Goal: Task Accomplishment & Management: Manage account settings

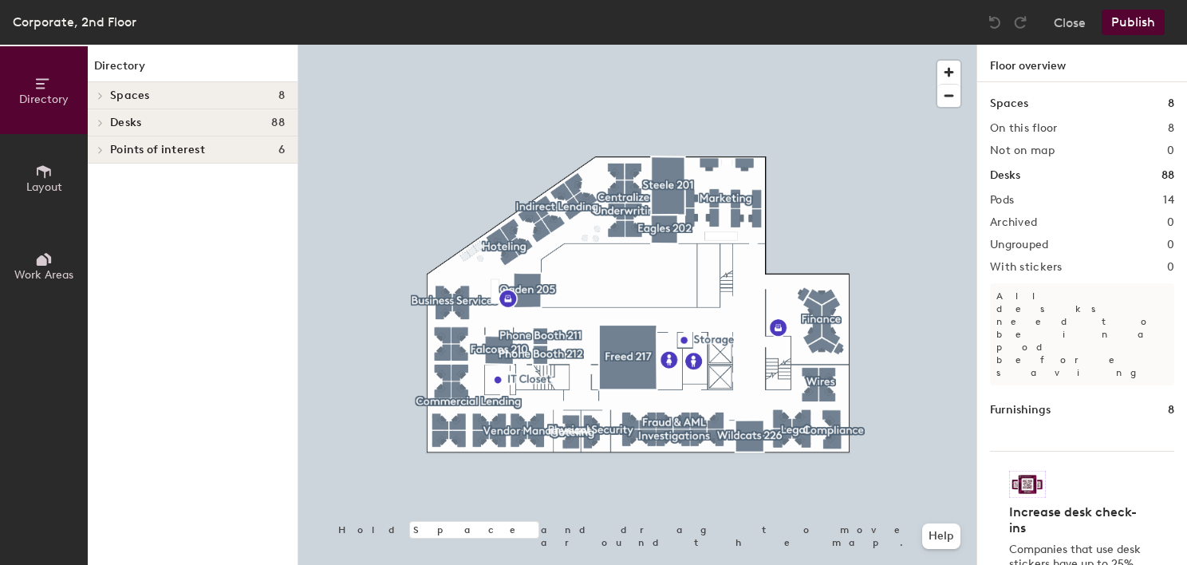
click at [77, 254] on button "Work Areas" at bounding box center [44, 266] width 88 height 88
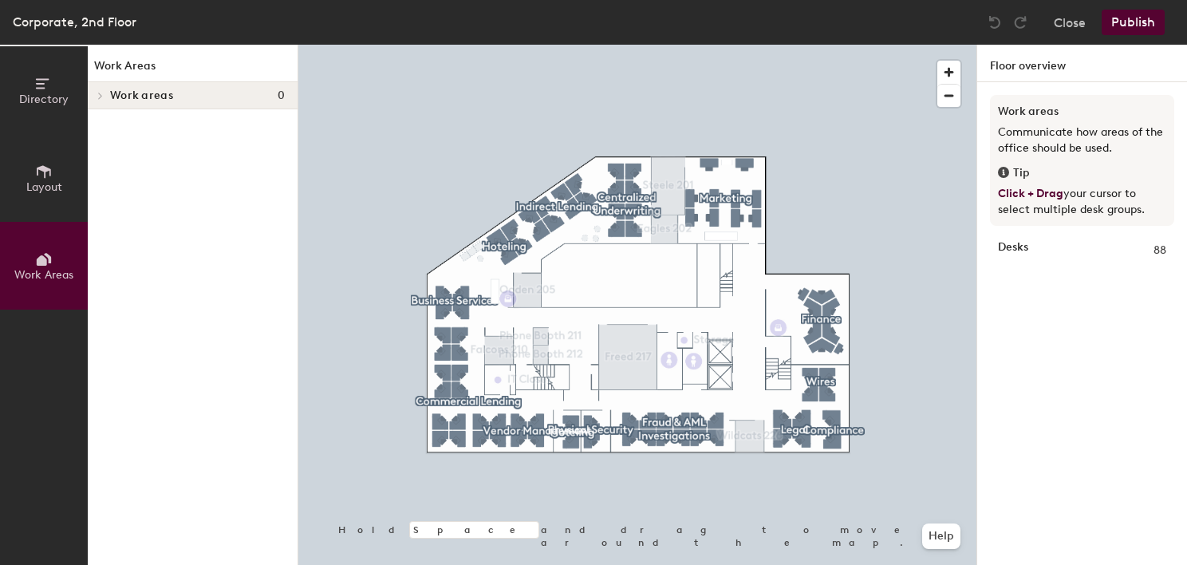
click at [143, 100] on span "Work areas" at bounding box center [141, 95] width 63 height 13
click at [92, 99] on div at bounding box center [98, 95] width 21 height 26
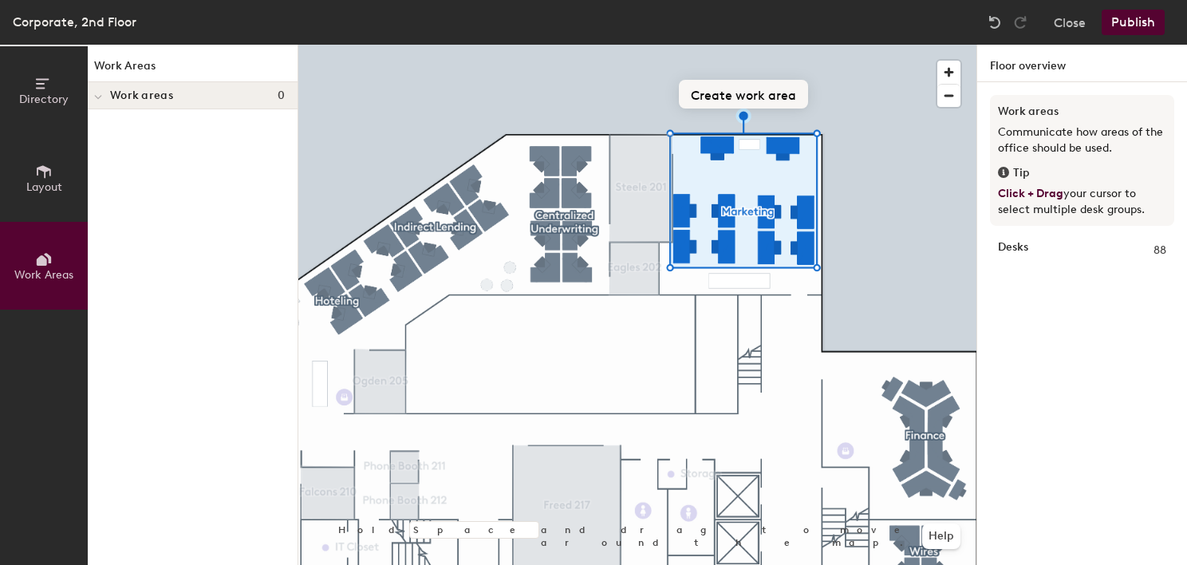
click at [735, 105] on button "Create work area" at bounding box center [743, 94] width 129 height 29
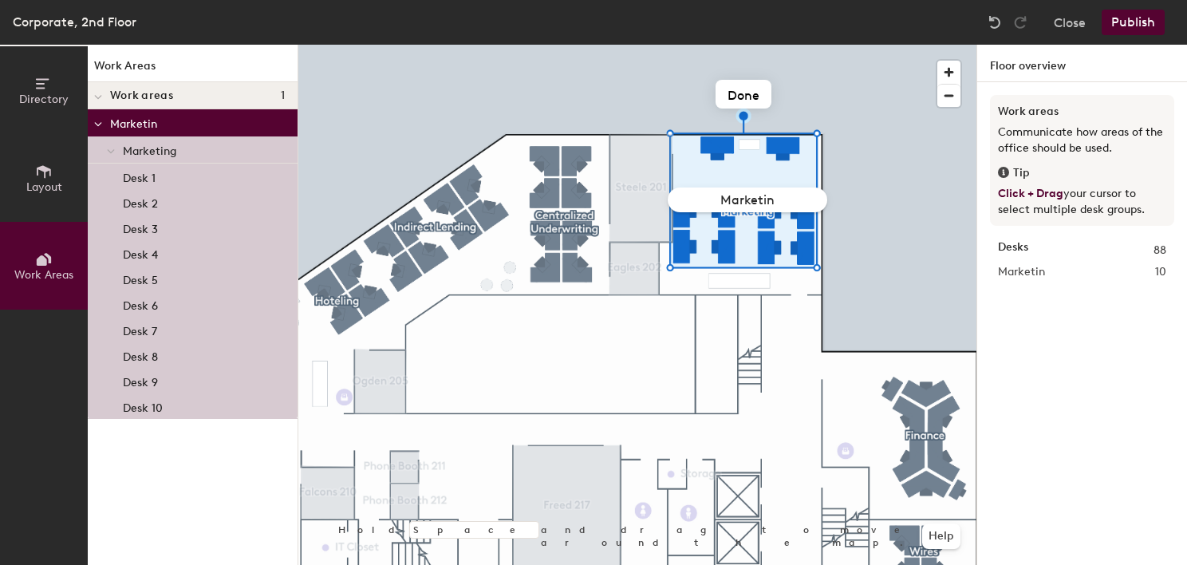
type input "Marketing"
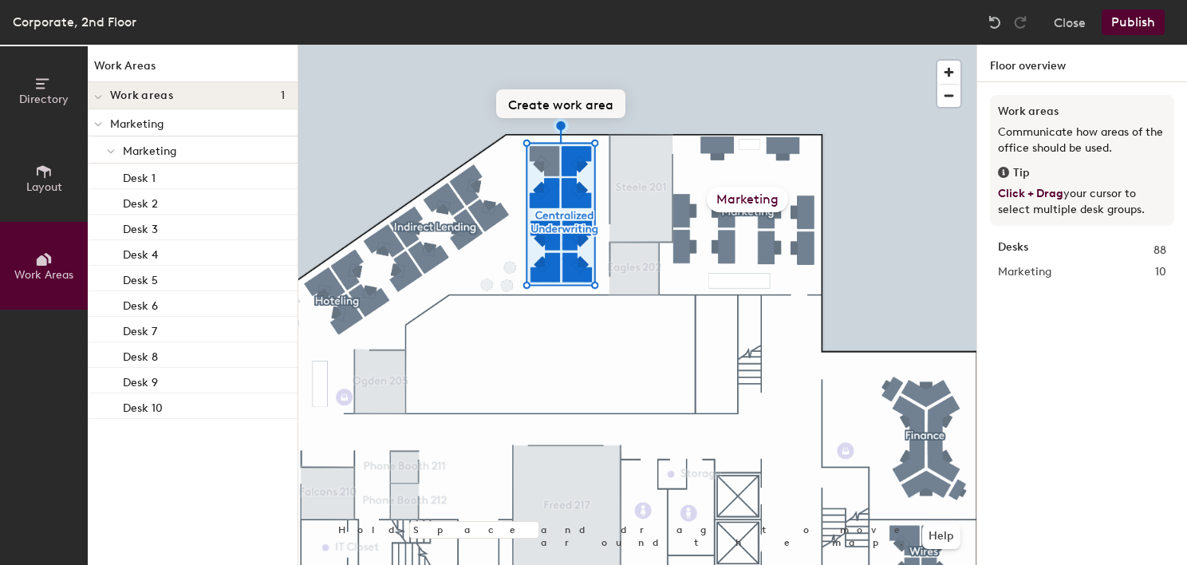
click at [581, 99] on button "Create work area" at bounding box center [560, 103] width 129 height 29
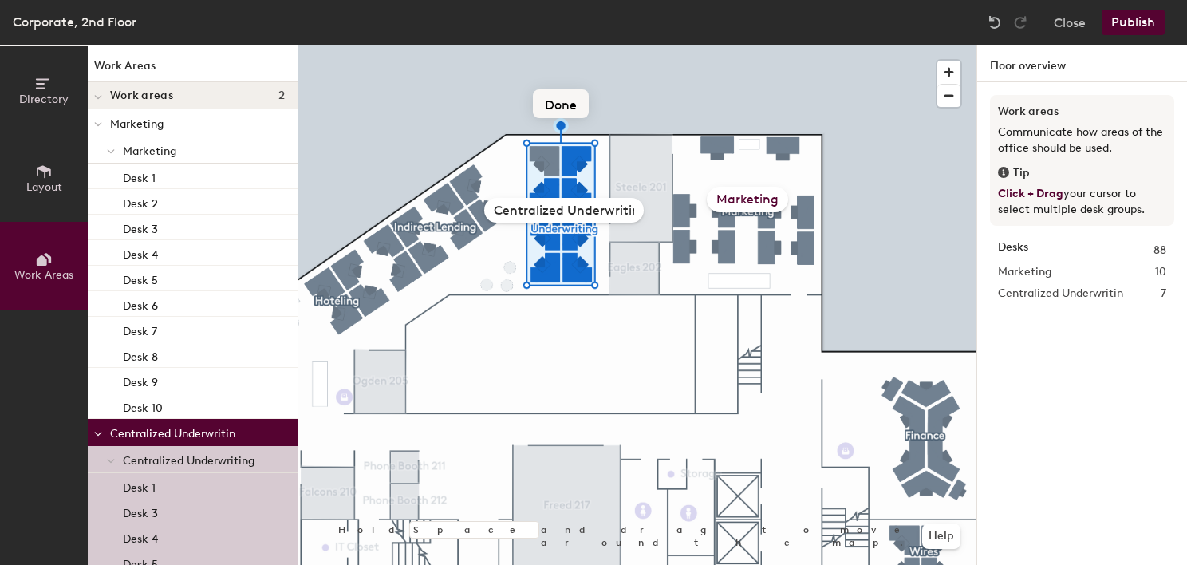
type input "Centralized Underwriting"
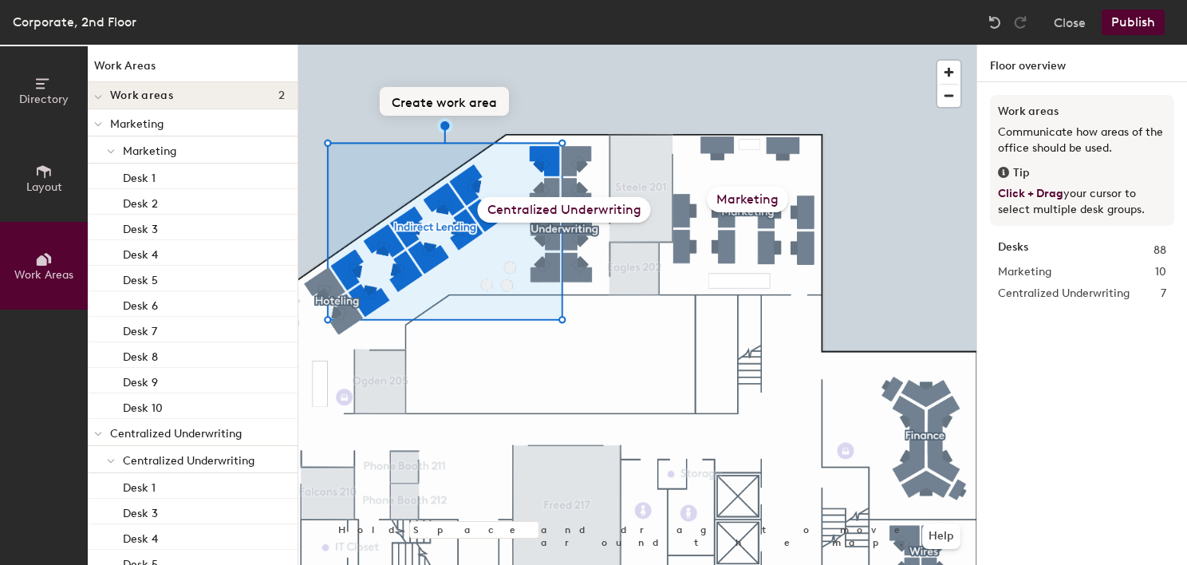
click at [459, 101] on button "Create work area" at bounding box center [444, 101] width 129 height 29
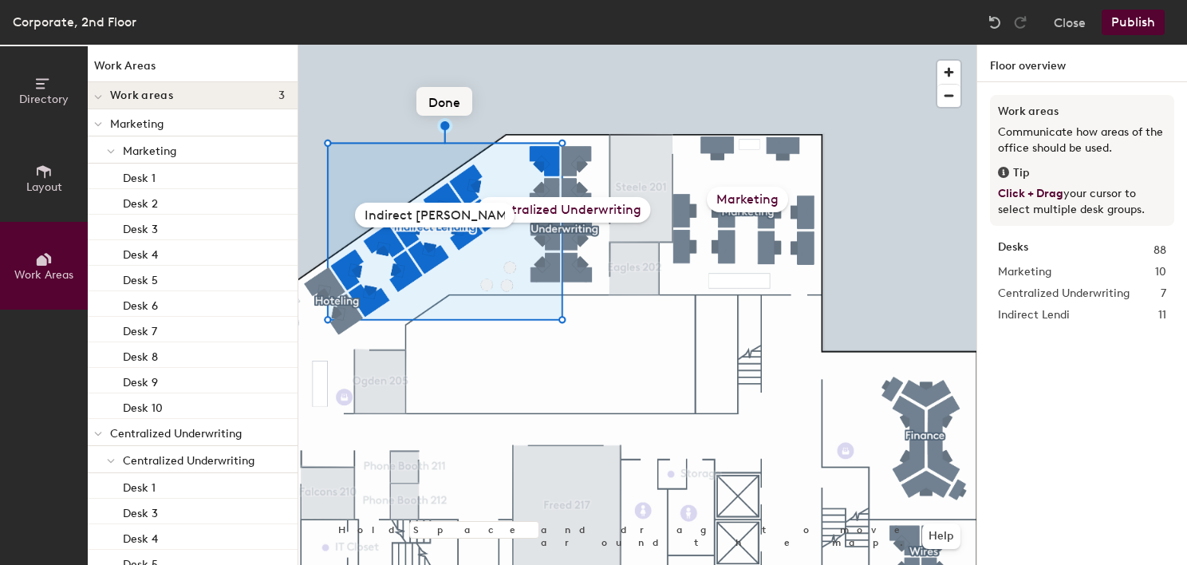
type input "Indirect Lending"
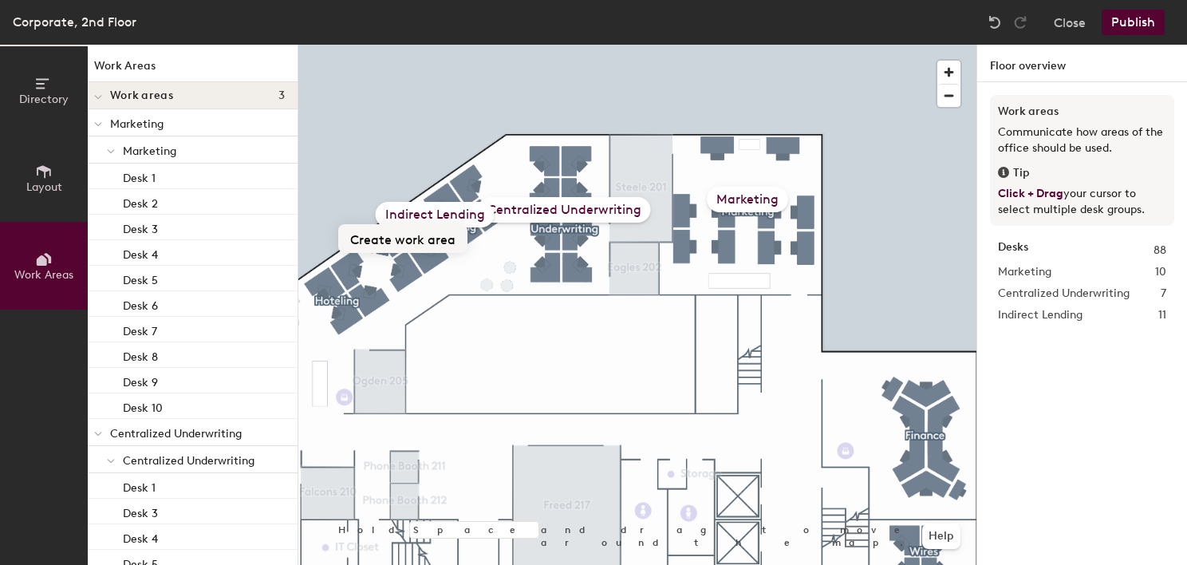
click at [404, 242] on button "Create work area" at bounding box center [402, 238] width 129 height 29
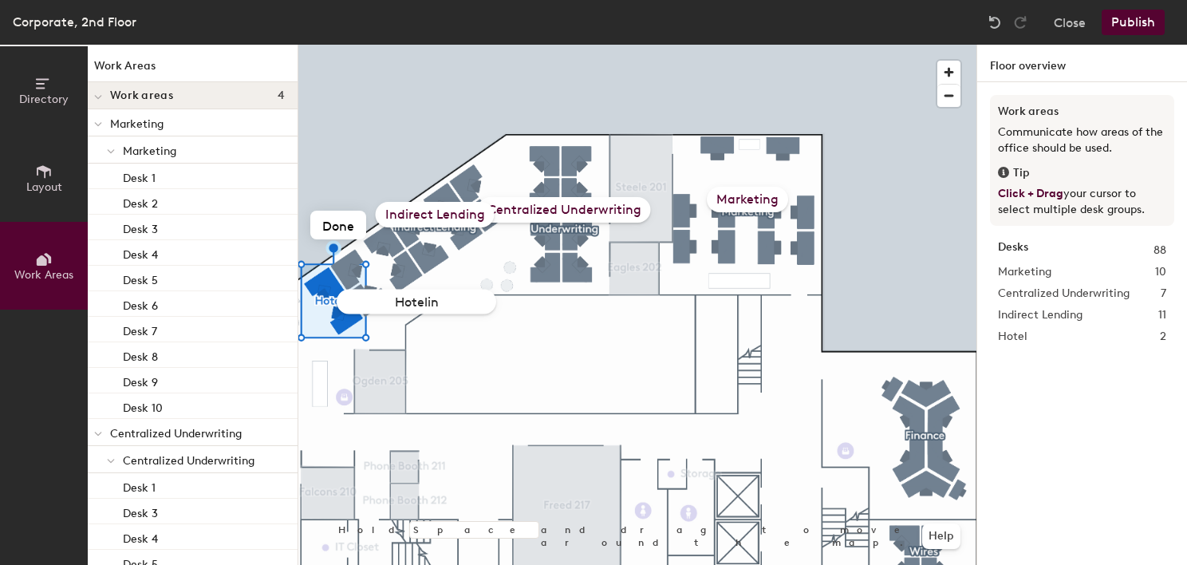
type input "Hoteling"
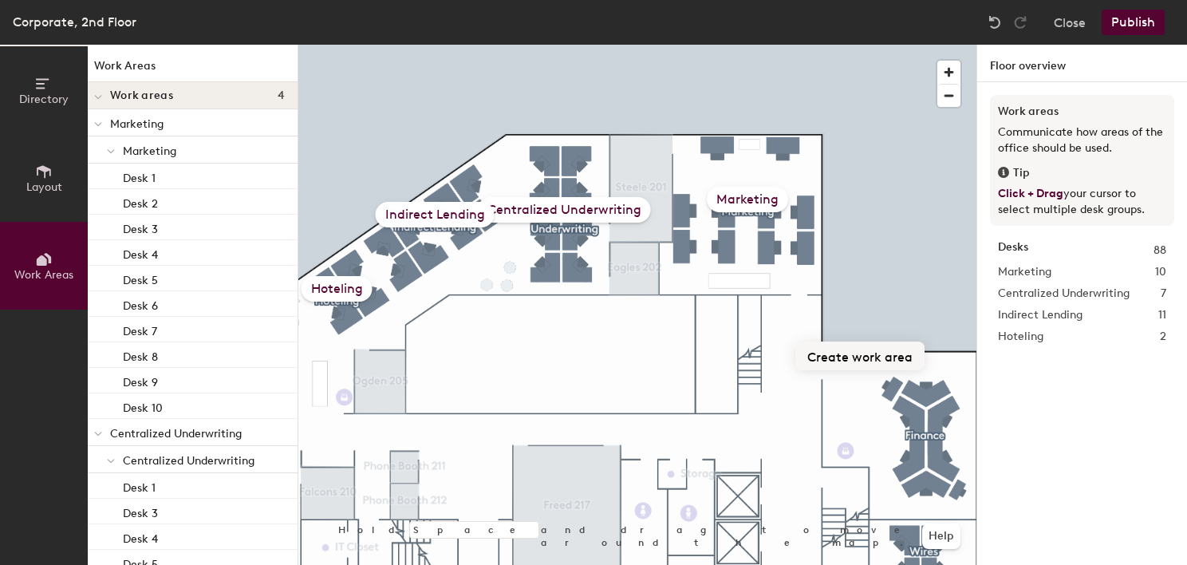
click at [877, 349] on button "Create work area" at bounding box center [859, 355] width 129 height 29
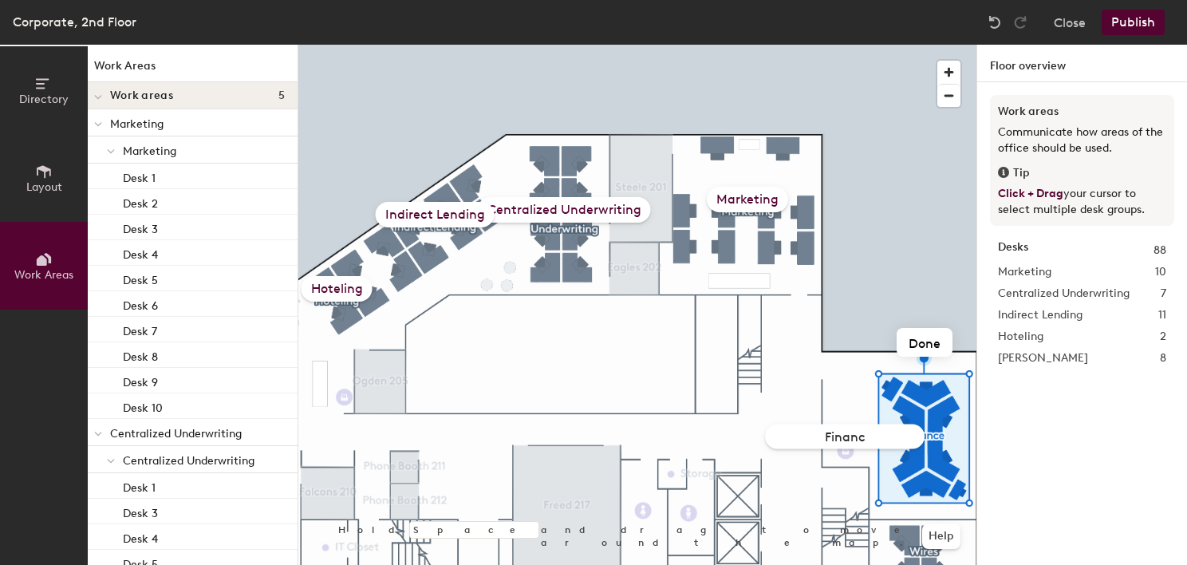
type input "Finance"
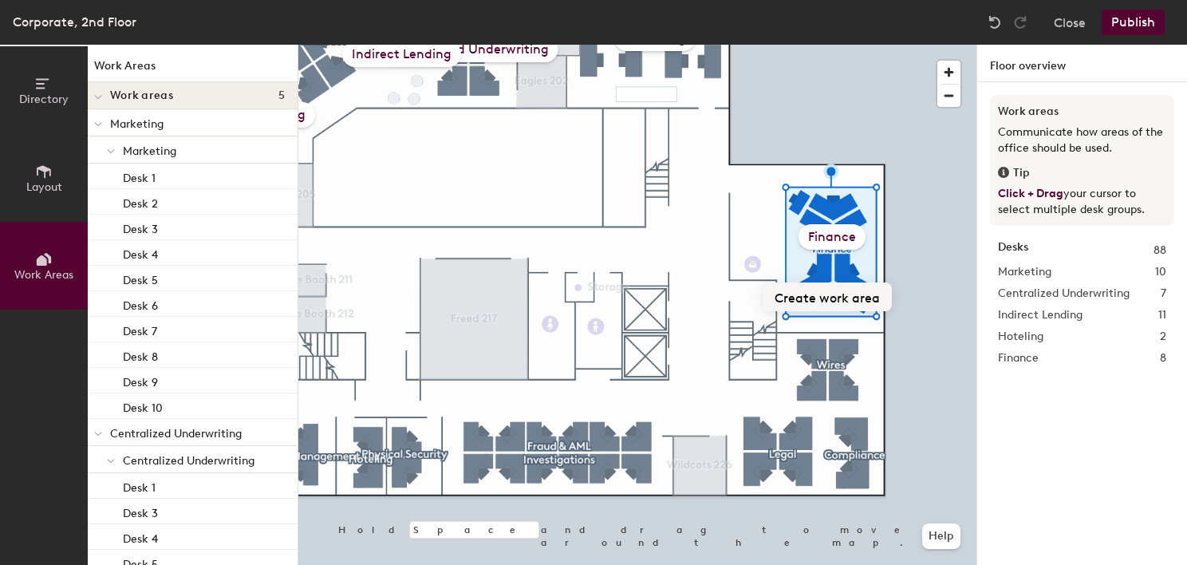
click at [827, 300] on button "Create work area" at bounding box center [827, 296] width 129 height 29
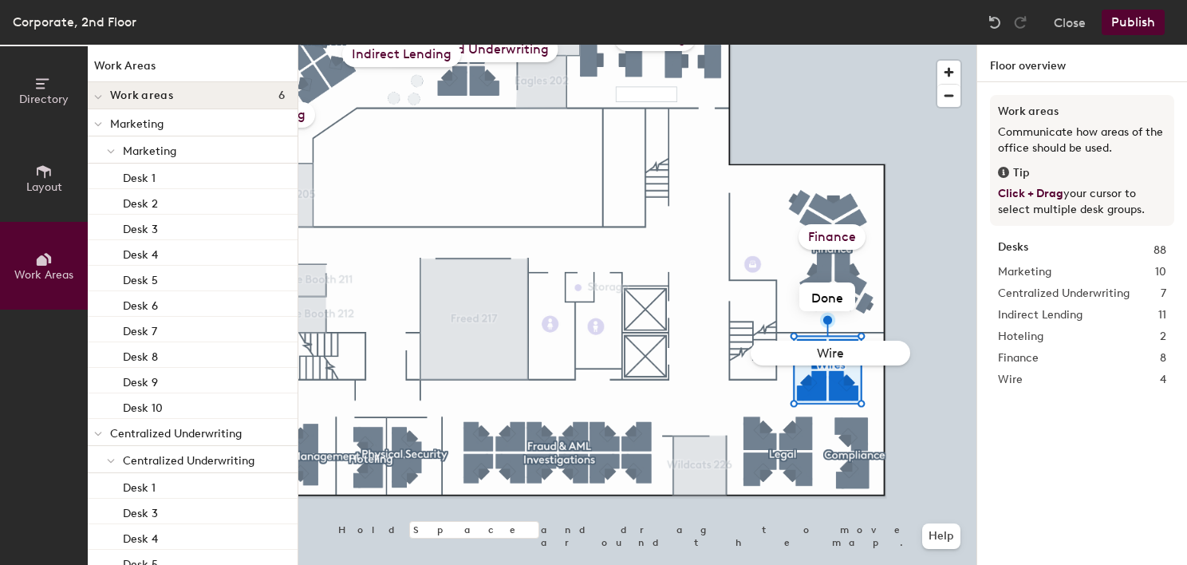
type input "Wires"
click at [839, 374] on button "Create work area" at bounding box center [852, 374] width 129 height 29
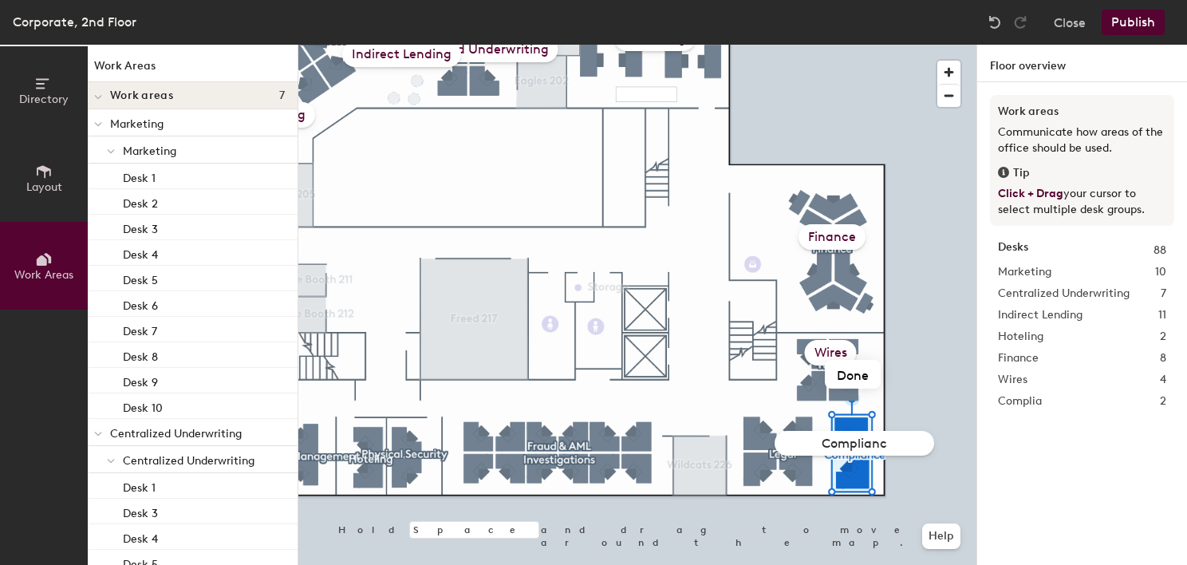
type input "Compliance"
click at [806, 375] on button "Create work area" at bounding box center [777, 373] width 129 height 29
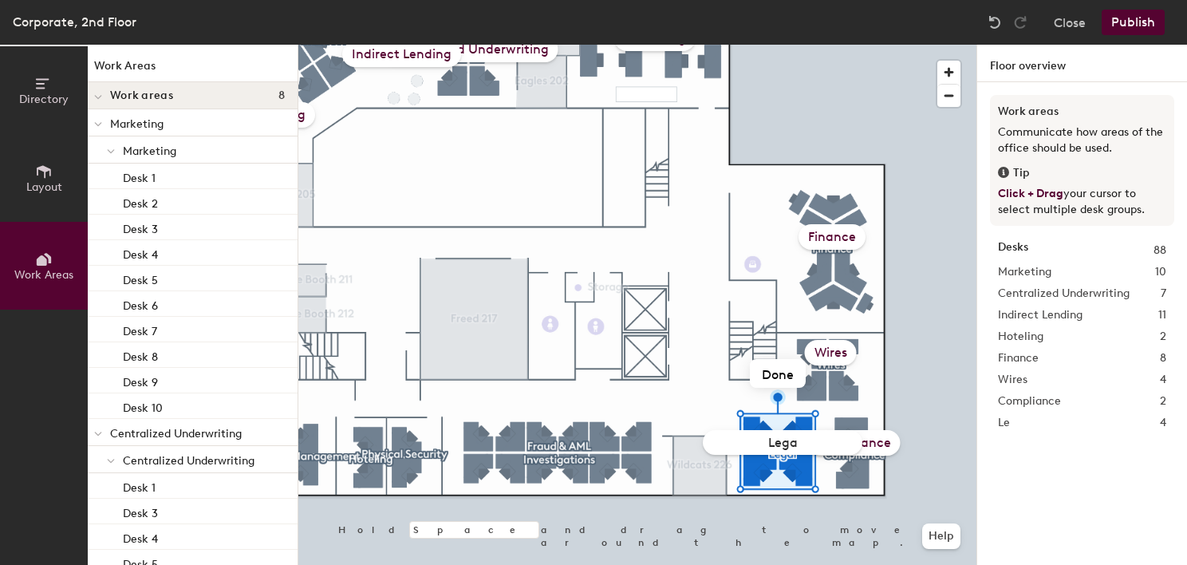
type input "Legal"
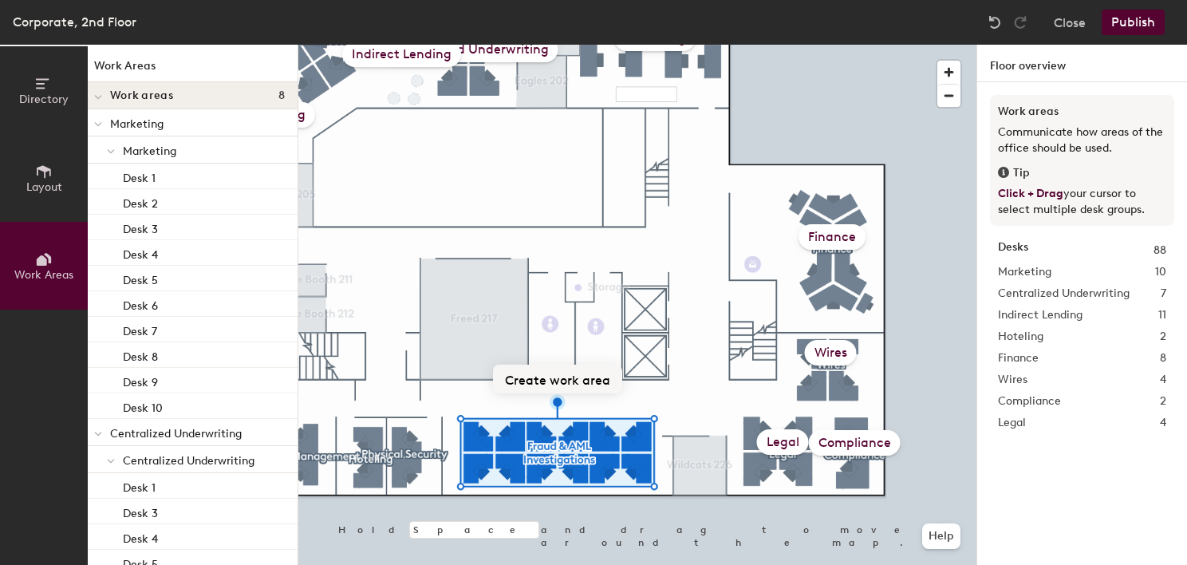
click at [581, 386] on button "Create work area" at bounding box center [557, 379] width 129 height 29
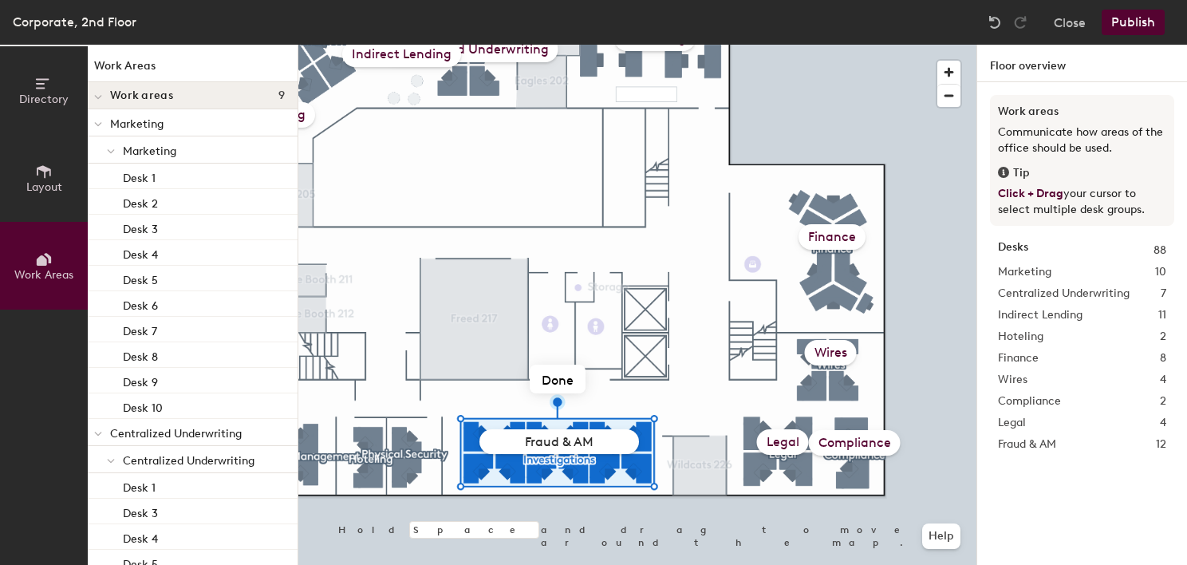
type input "Fraud & AML"
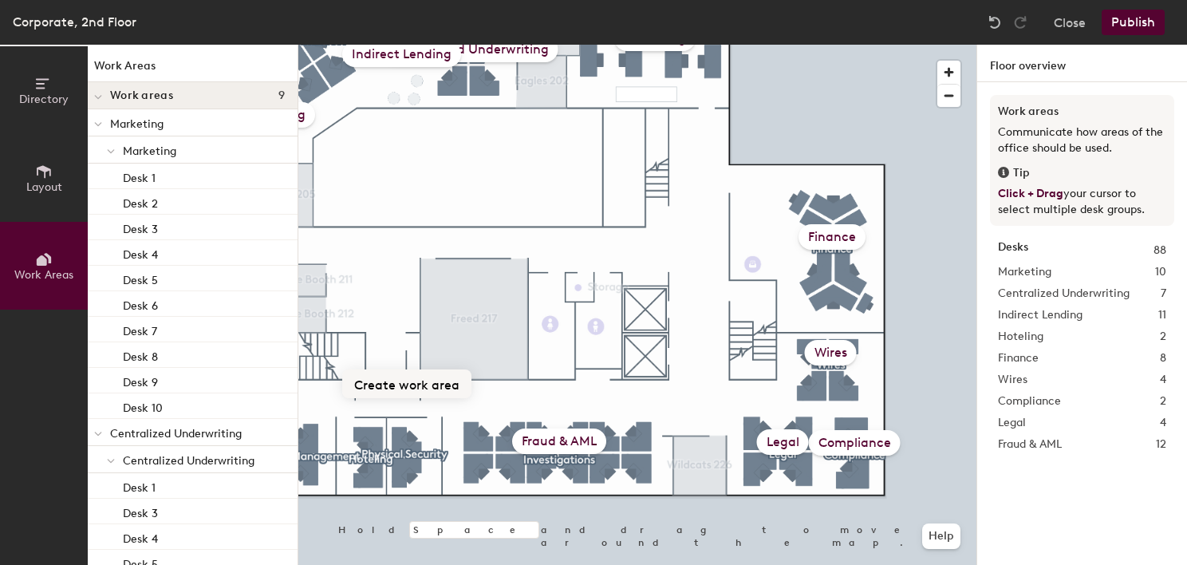
click at [416, 380] on button "Create work area" at bounding box center [406, 383] width 129 height 29
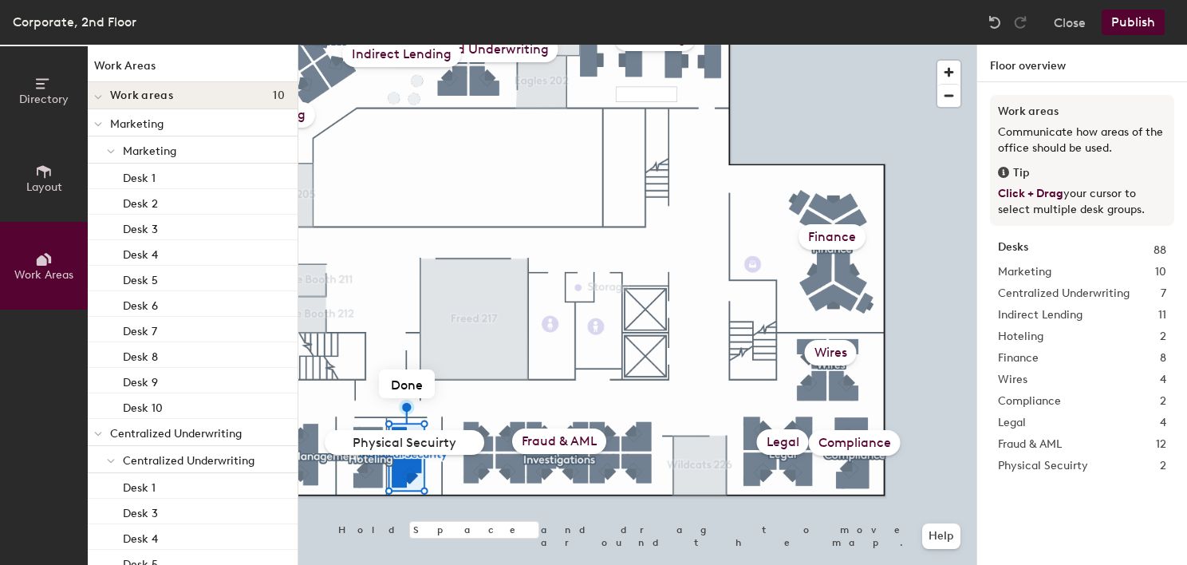
type input "Physical Security"
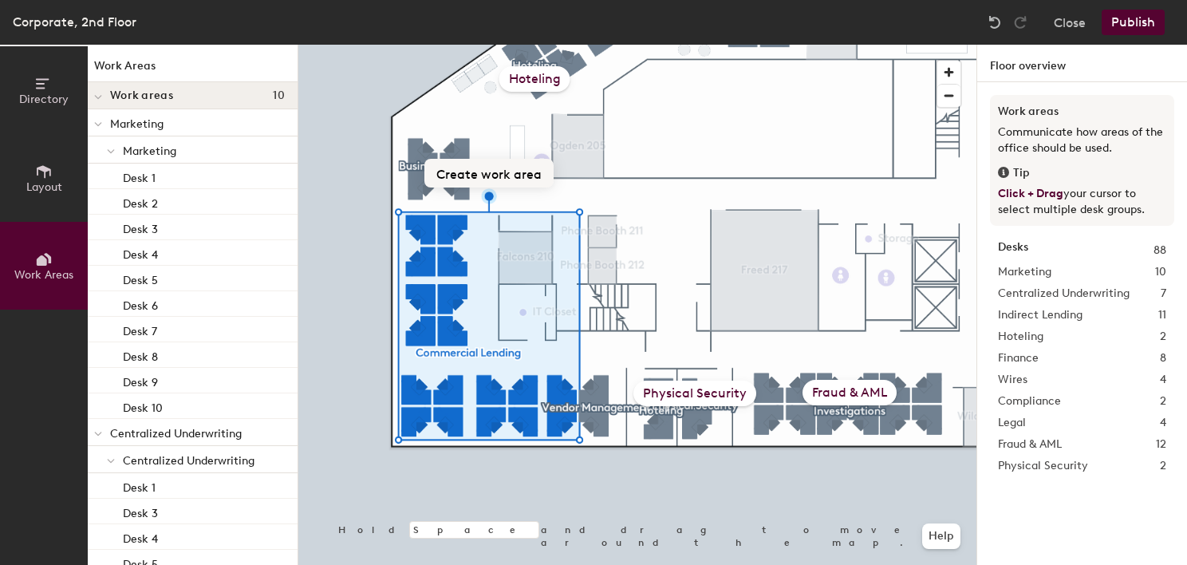
click at [491, 168] on button "Create work area" at bounding box center [488, 173] width 129 height 29
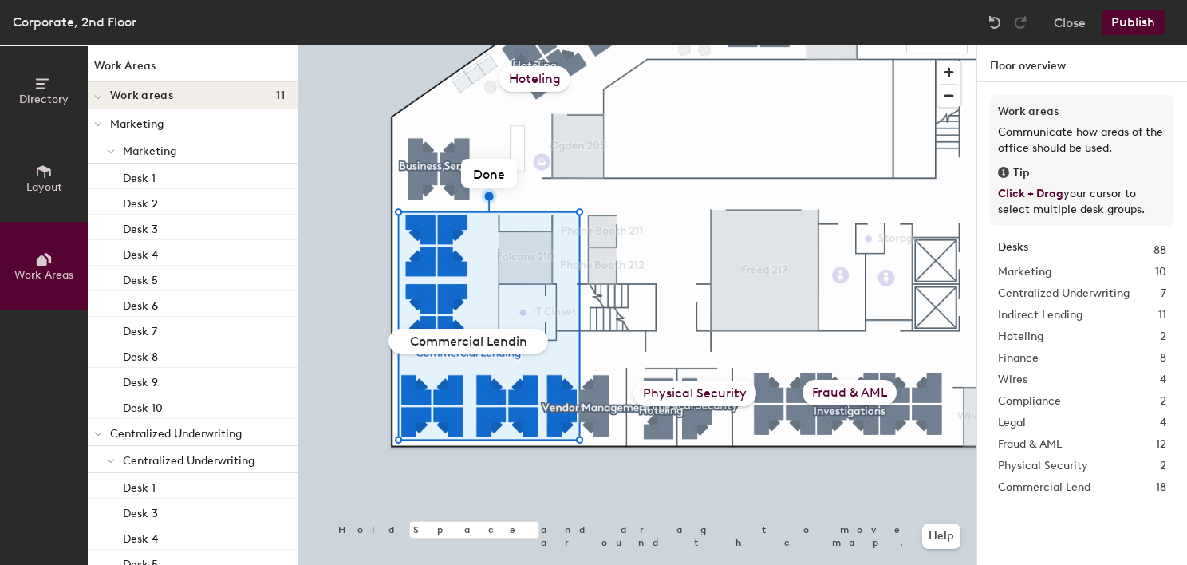
type input "Commercial Lending"
click at [595, 45] on div at bounding box center [637, 45] width 678 height 0
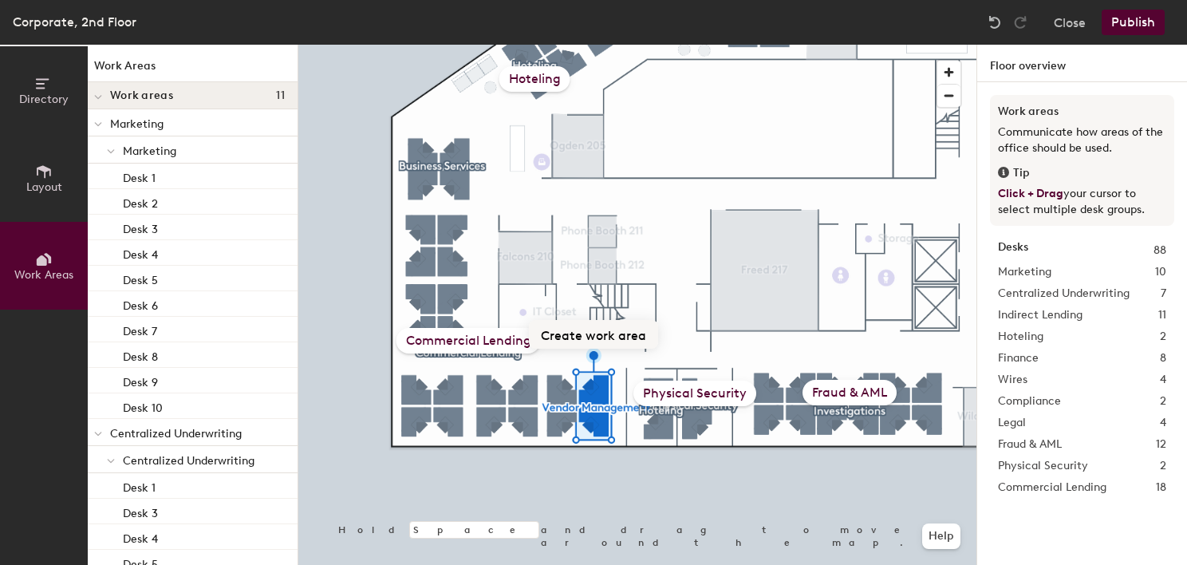
click at [604, 326] on button "Create work area" at bounding box center [593, 334] width 129 height 29
type input "Vending Management"
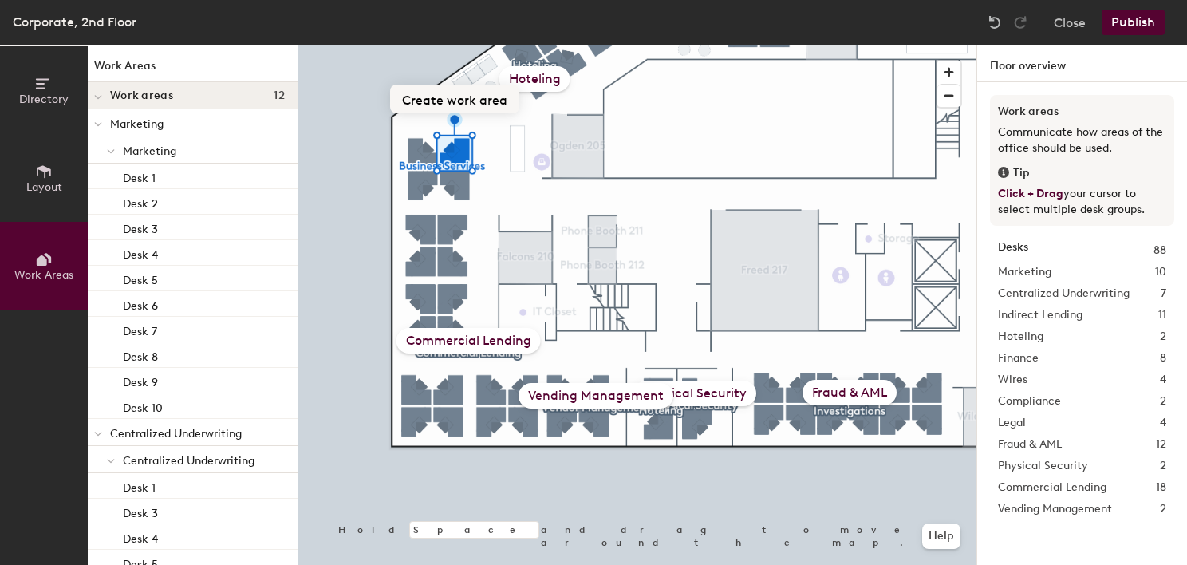
click at [456, 103] on button "Create work area" at bounding box center [454, 99] width 129 height 29
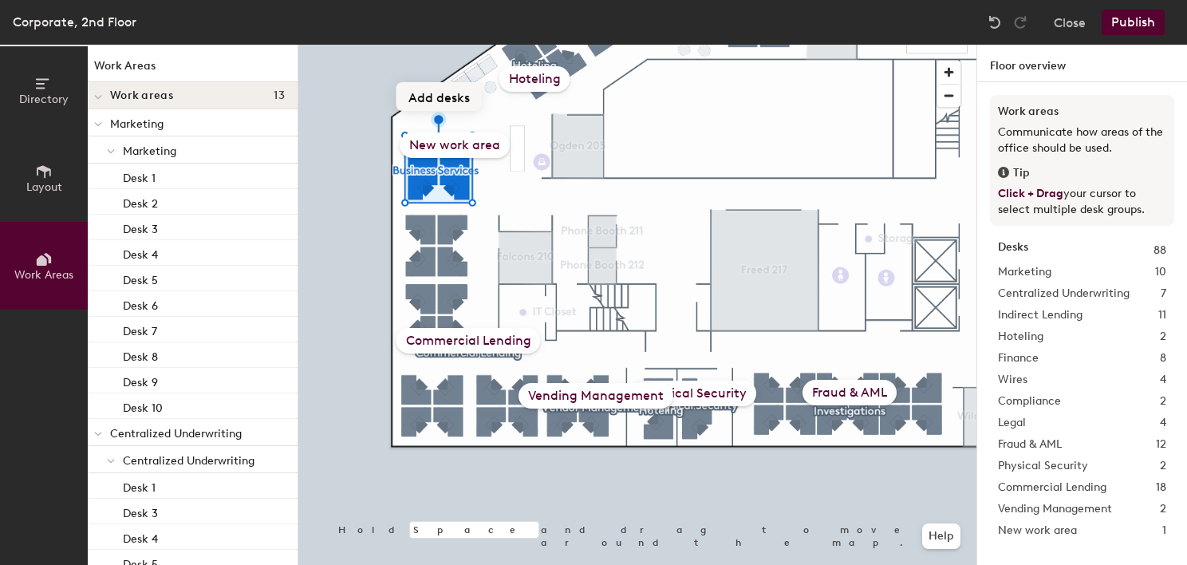
click at [445, 94] on button "Add desks" at bounding box center [438, 96] width 85 height 29
drag, startPoint x: 480, startPoint y: 145, endPoint x: 468, endPoint y: 156, distance: 15.8
click at [468, 156] on div "New work area" at bounding box center [435, 159] width 110 height 26
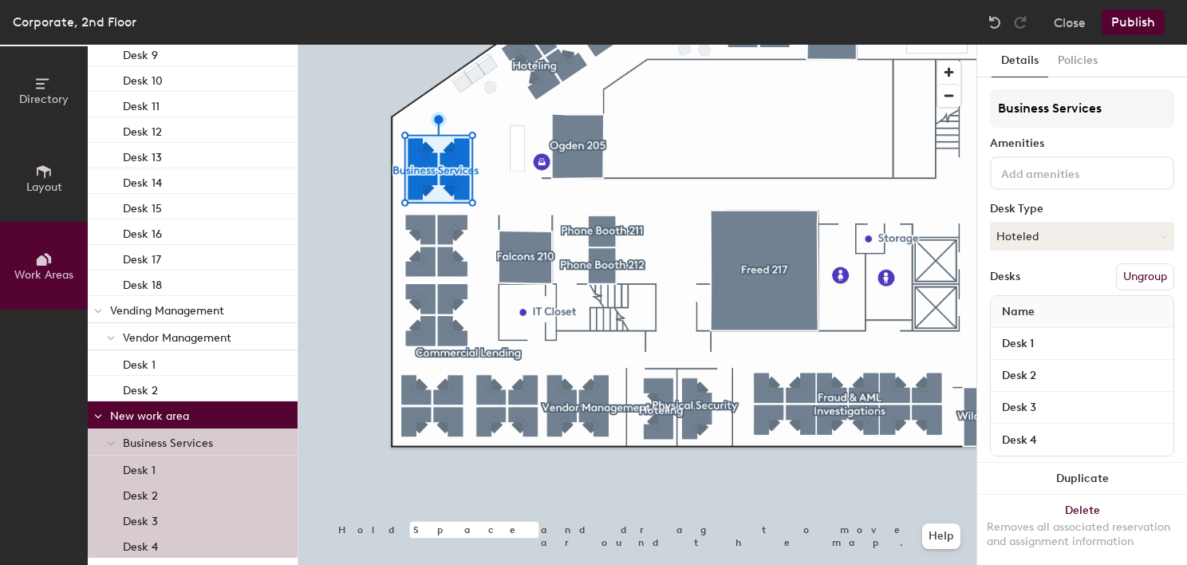
scroll to position [2058, 0]
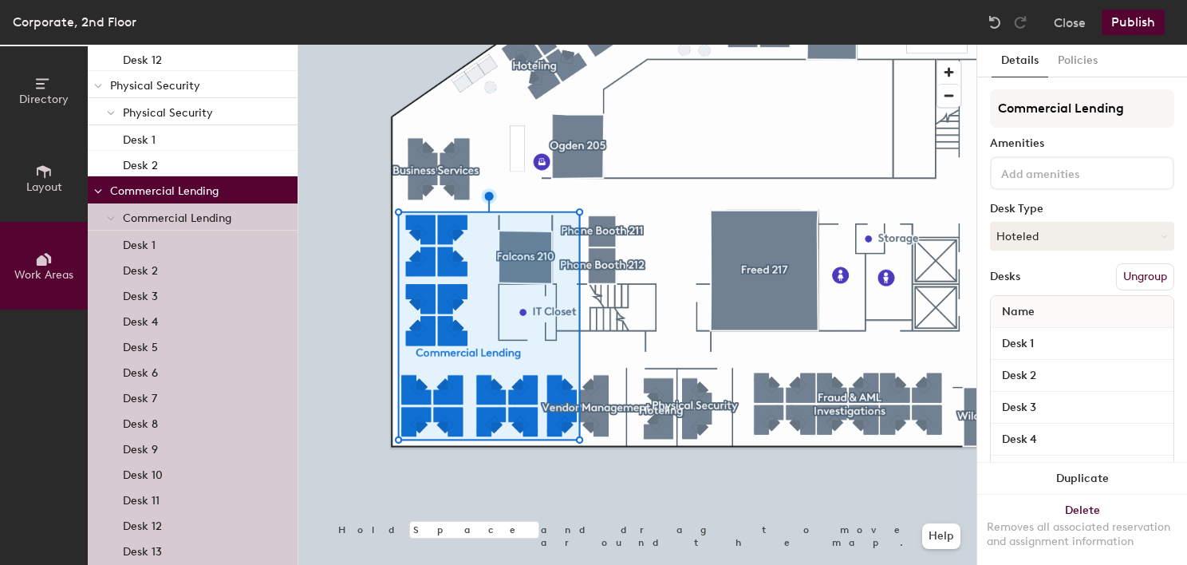
click at [107, 186] on div at bounding box center [98, 189] width 21 height 26
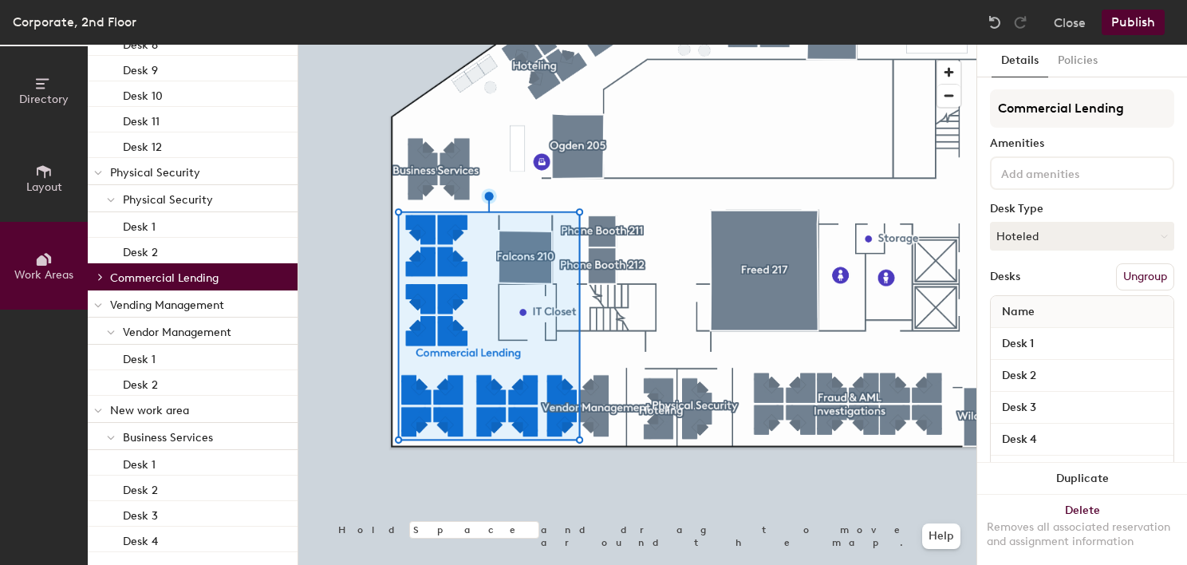
click at [92, 170] on div at bounding box center [98, 171] width 21 height 26
click at [109, 326] on span at bounding box center [111, 333] width 8 height 14
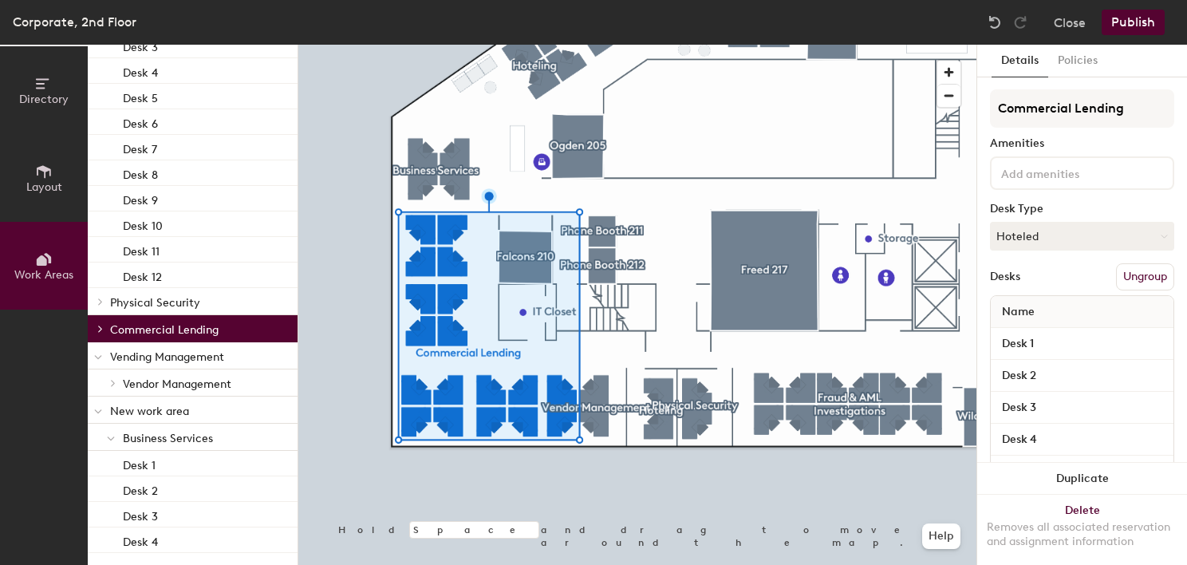
click at [96, 357] on icon at bounding box center [98, 357] width 6 height 3
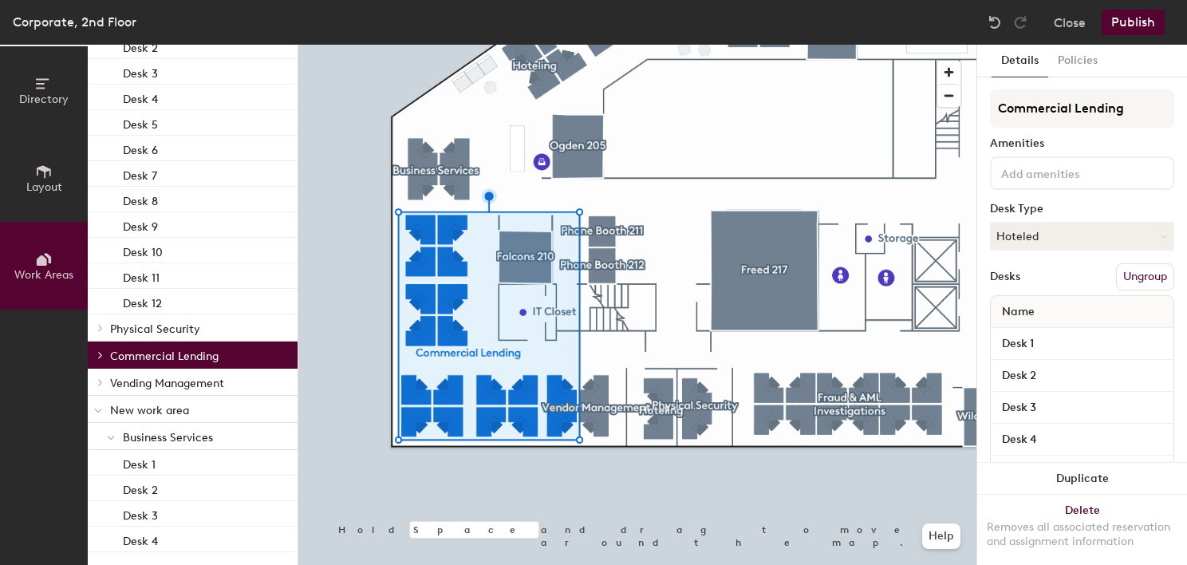
click at [142, 412] on p "New work area" at bounding box center [197, 409] width 175 height 21
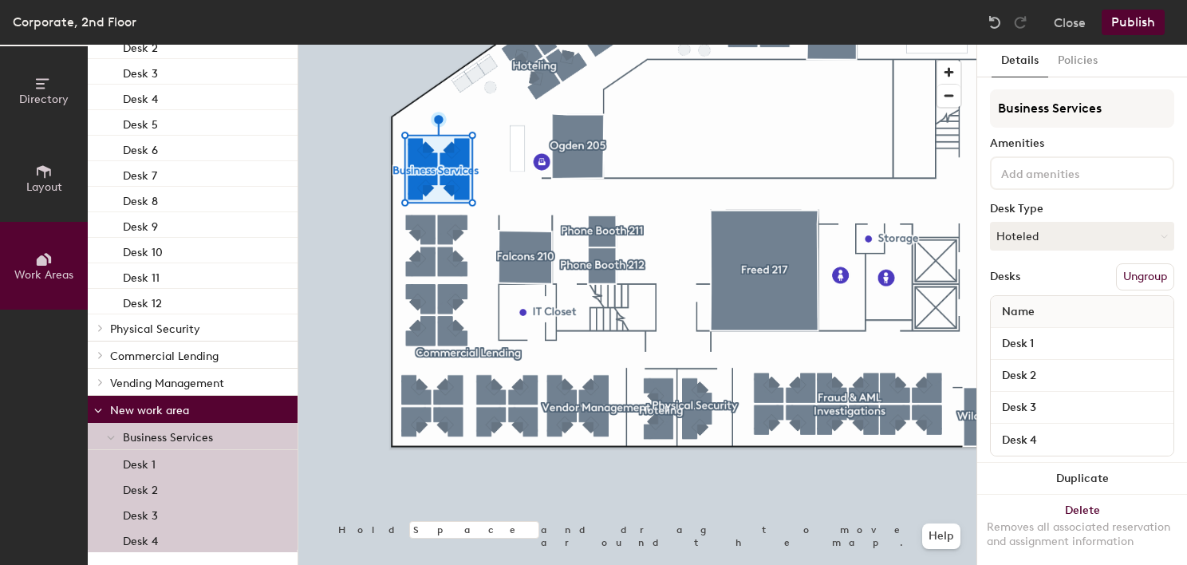
click at [161, 408] on p "New work area" at bounding box center [197, 409] width 175 height 21
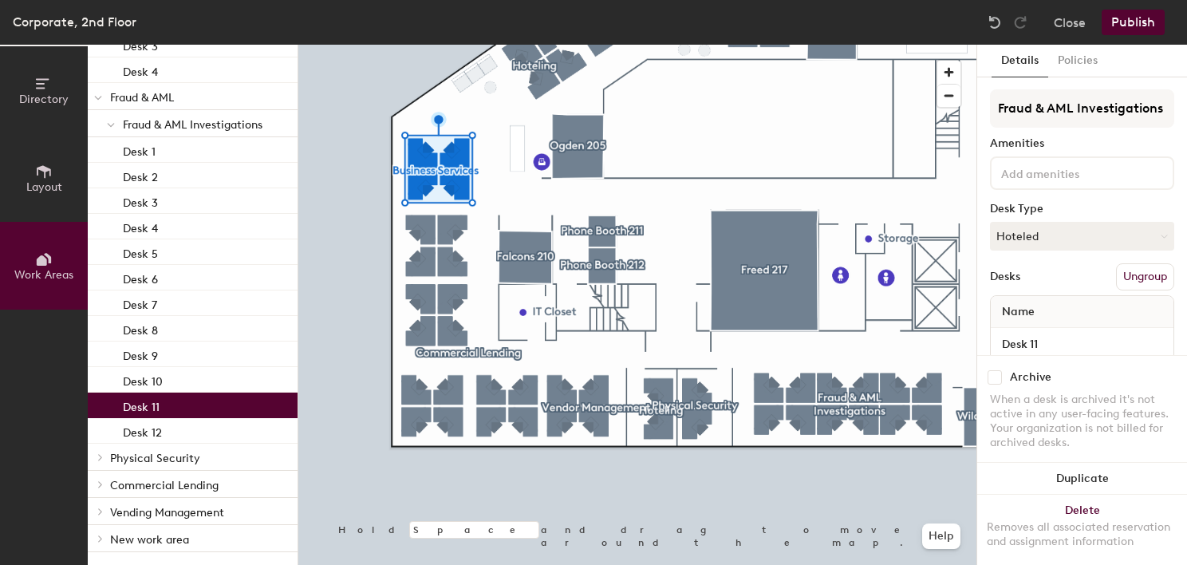
click at [161, 408] on div "Desk 11" at bounding box center [193, 405] width 210 height 26
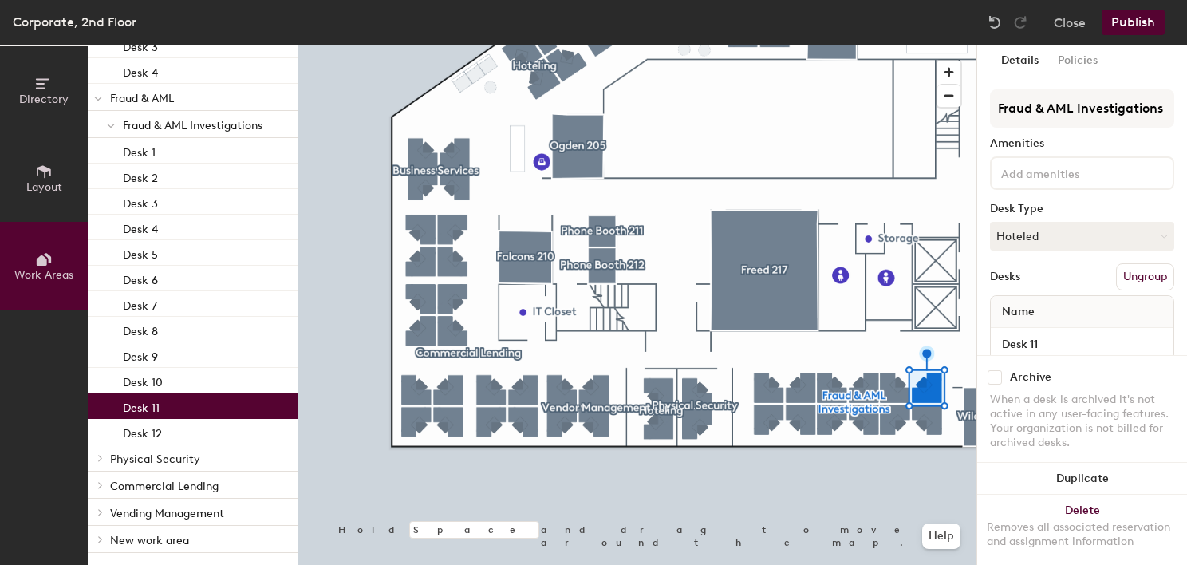
click at [171, 538] on p "New work area" at bounding box center [197, 539] width 175 height 21
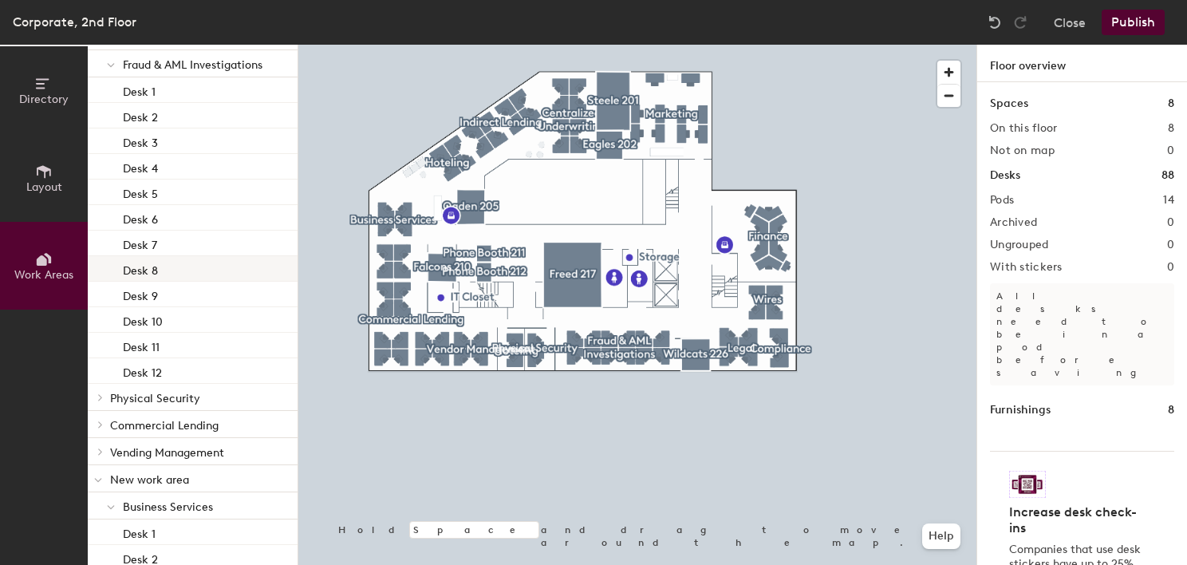
scroll to position [1815, 0]
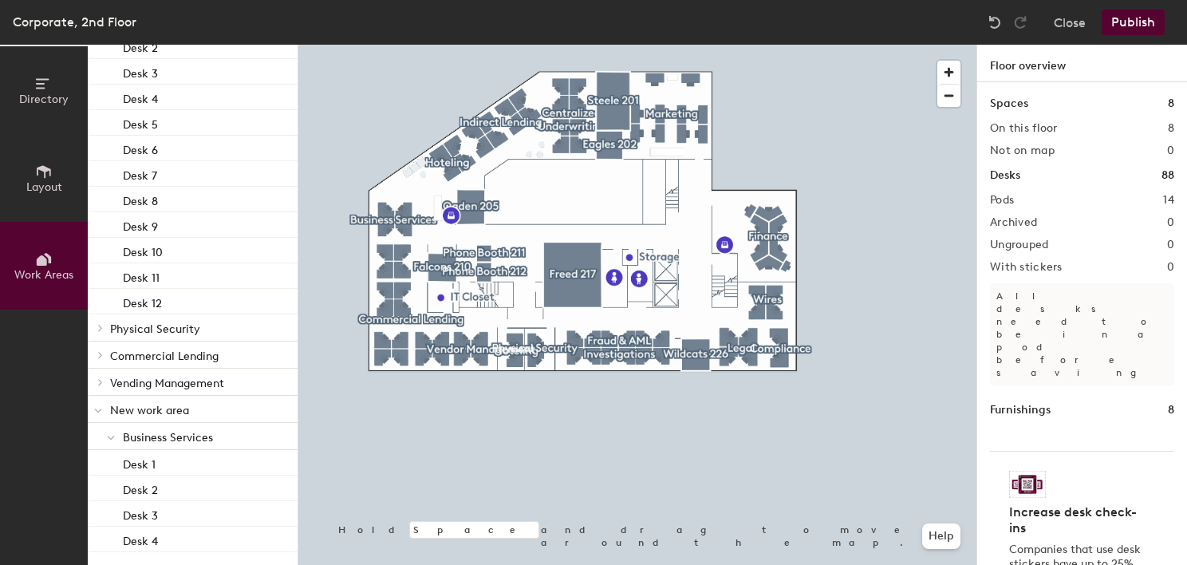
drag, startPoint x: 180, startPoint y: 412, endPoint x: 168, endPoint y: 419, distance: 14.6
click at [136, 407] on p "New work area" at bounding box center [197, 409] width 175 height 21
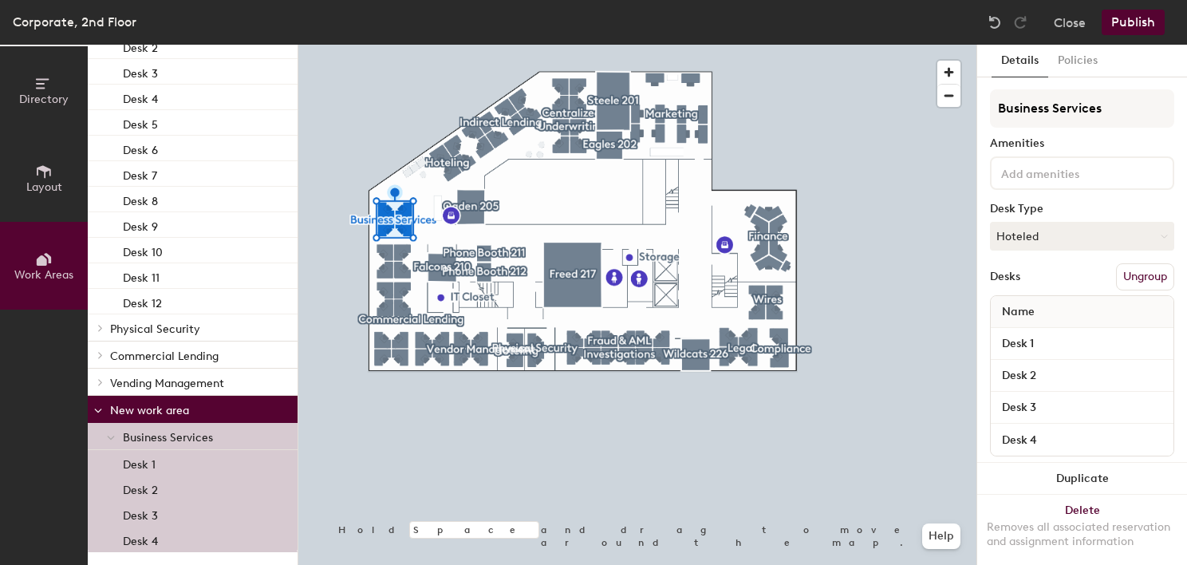
click at [178, 409] on p "New work area" at bounding box center [197, 409] width 175 height 21
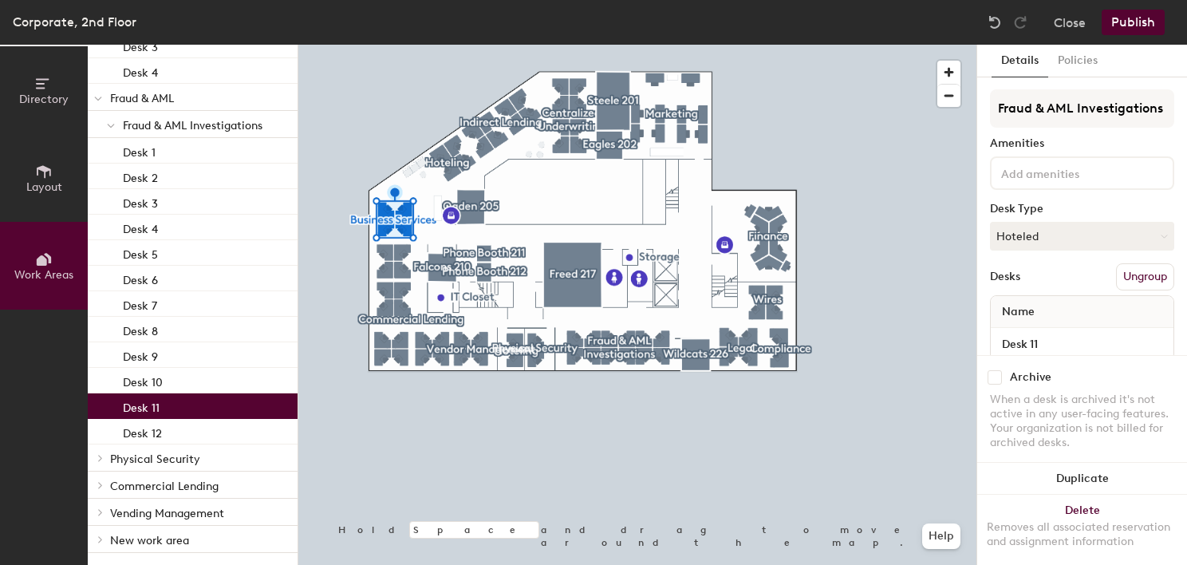
click at [178, 409] on div "Desk 11" at bounding box center [193, 406] width 210 height 26
click at [102, 123] on div at bounding box center [111, 124] width 21 height 26
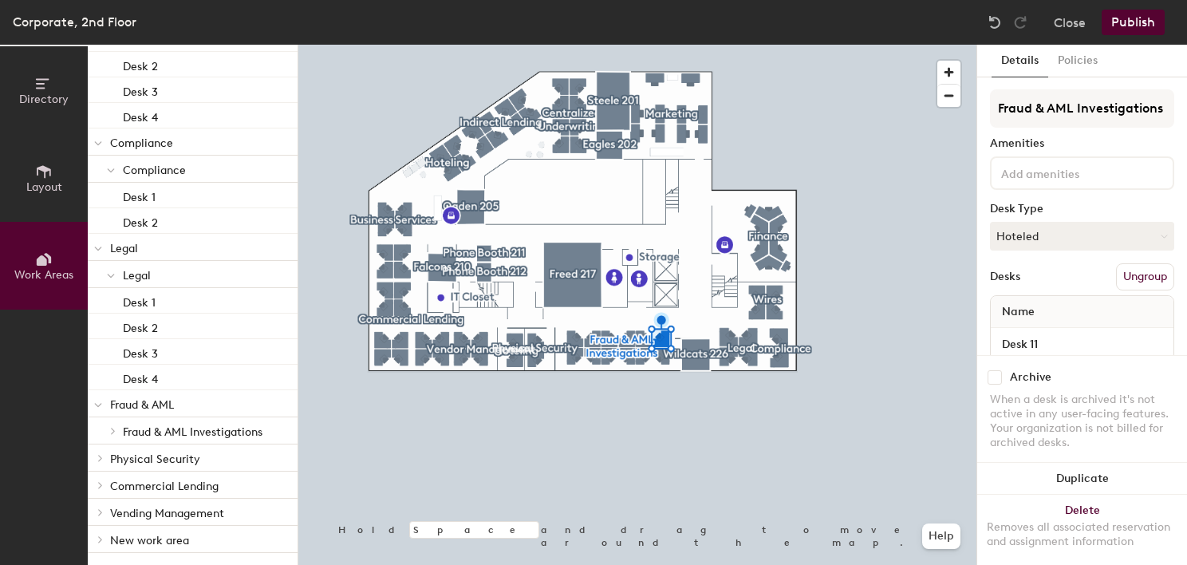
click at [96, 137] on span at bounding box center [98, 143] width 8 height 14
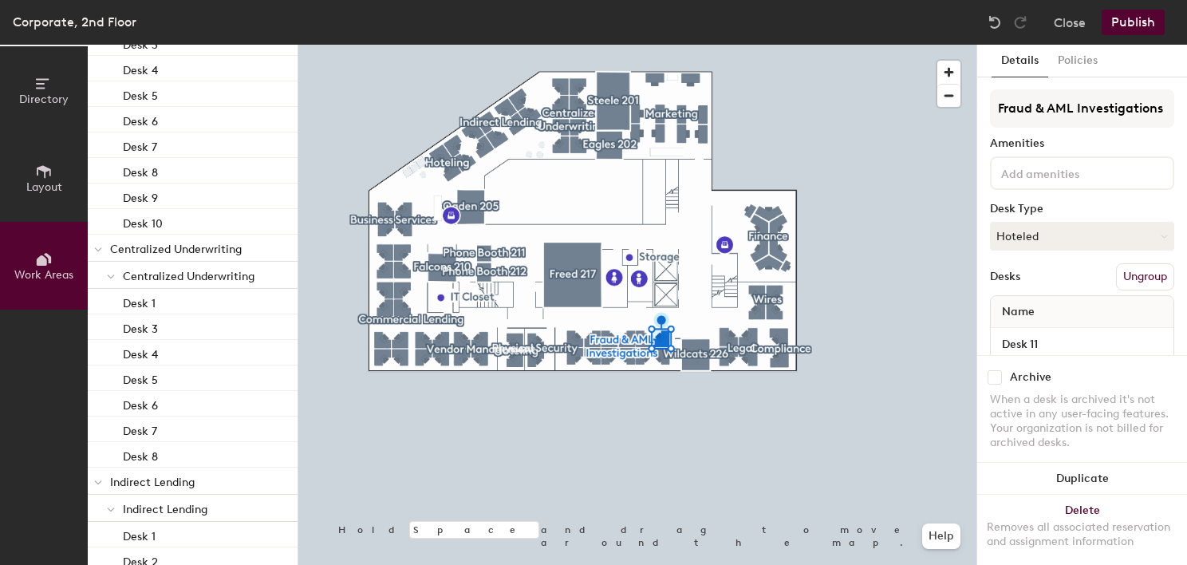
scroll to position [0, 0]
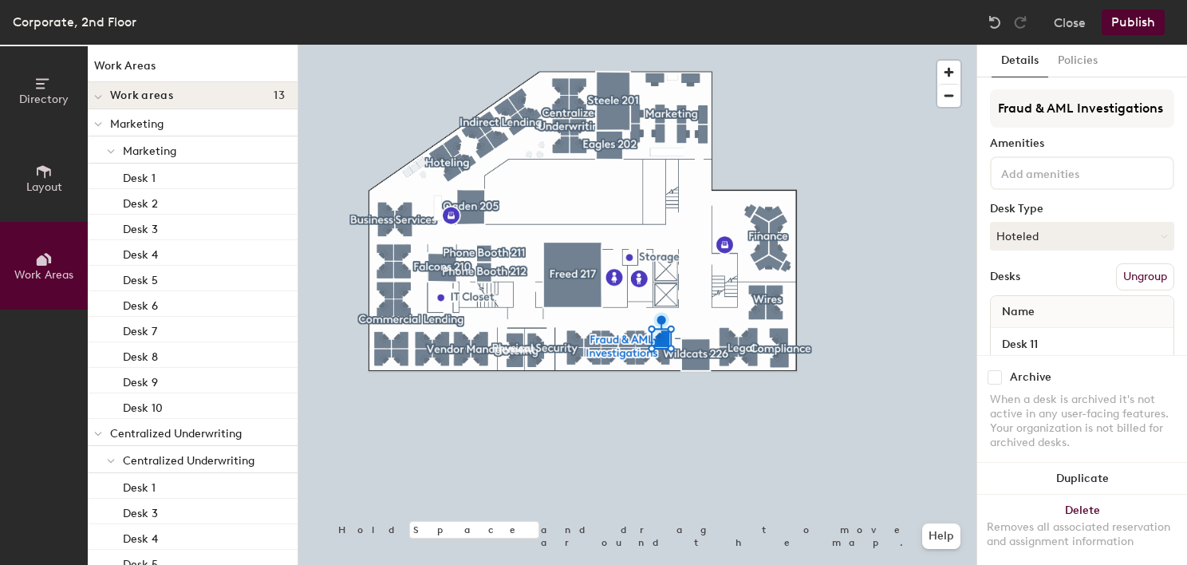
click at [110, 93] on span "Work areas" at bounding box center [141, 95] width 63 height 13
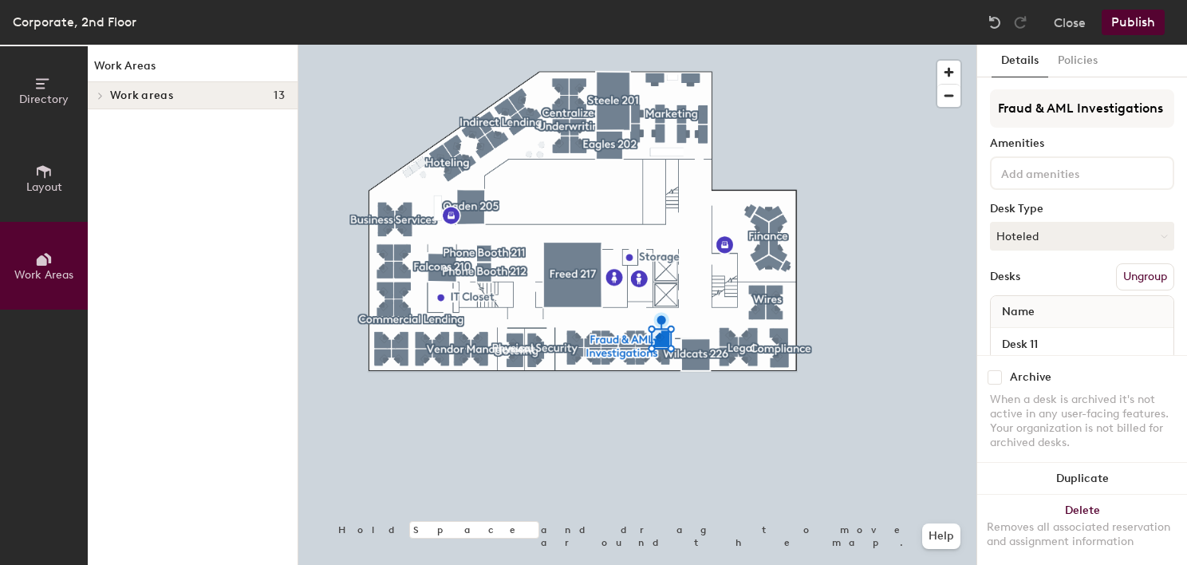
click at [1138, 28] on button "Publish" at bounding box center [1133, 23] width 63 height 26
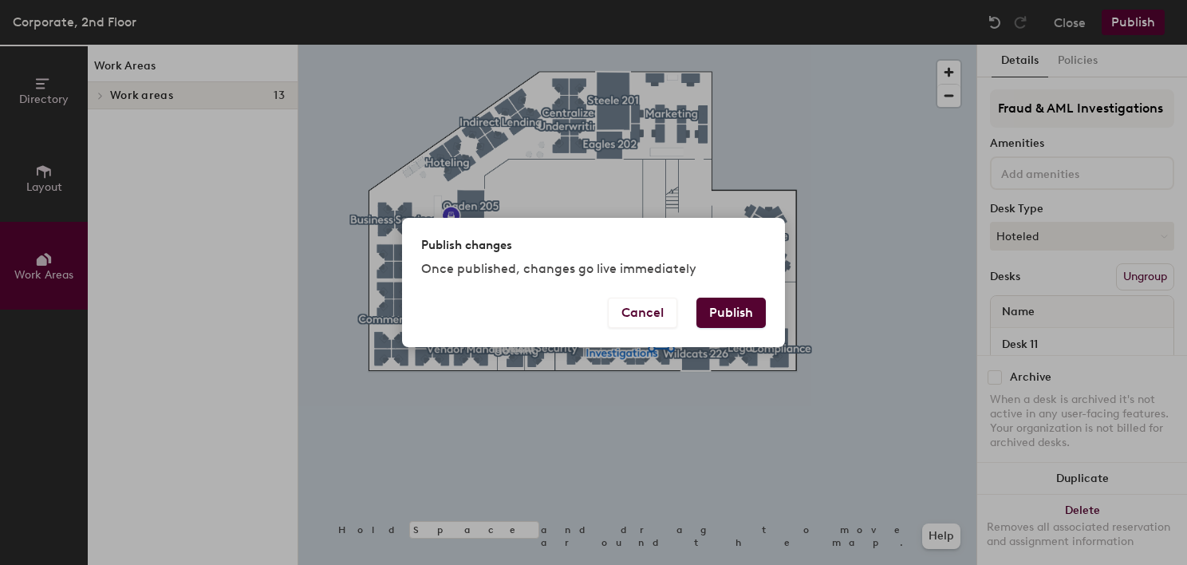
click at [762, 302] on button "Publish" at bounding box center [730, 313] width 69 height 30
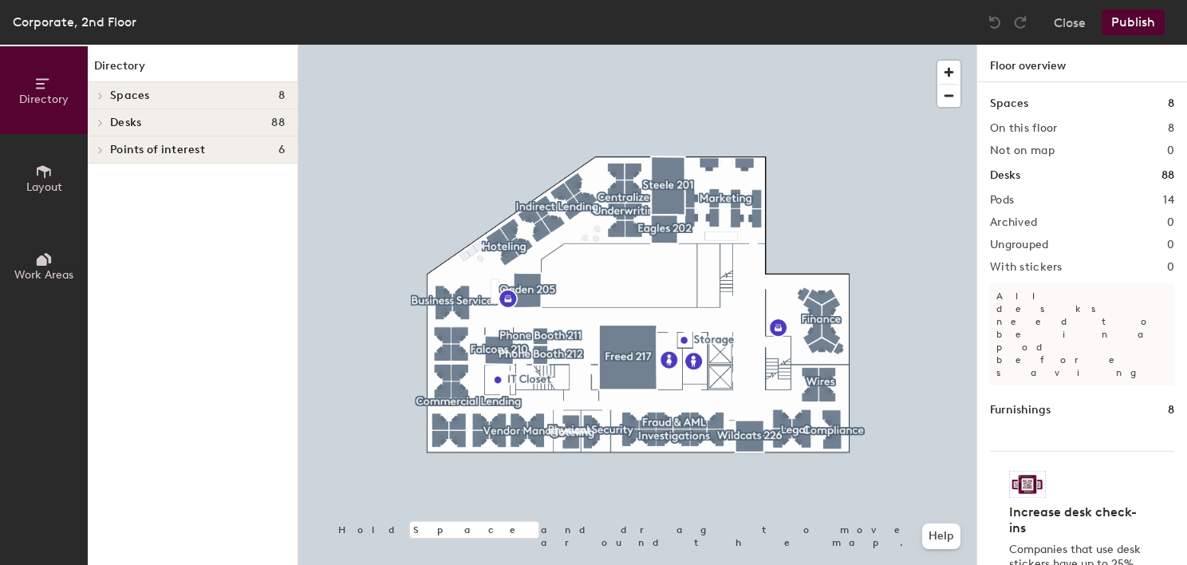
click at [81, 259] on button "Work Areas" at bounding box center [44, 266] width 88 height 88
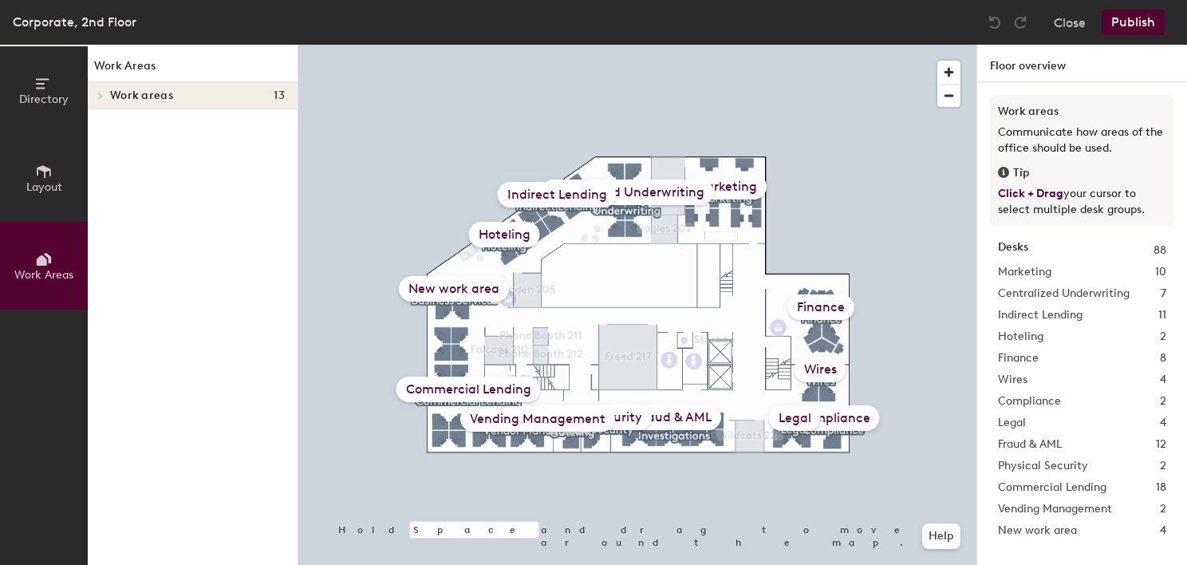
click at [176, 96] on h4 "Work areas 13" at bounding box center [197, 95] width 175 height 13
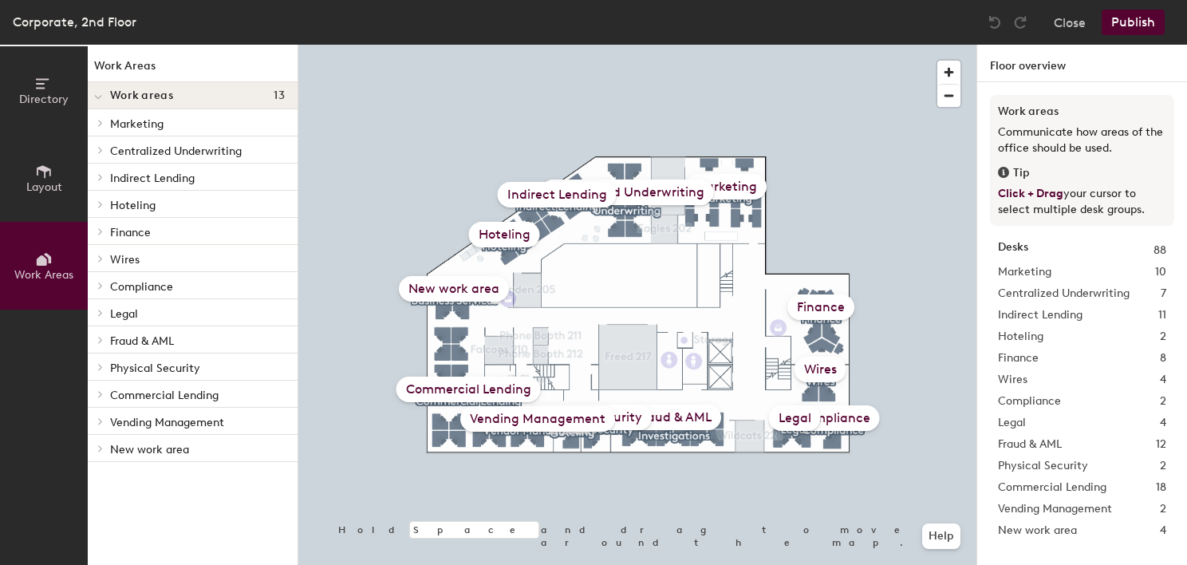
click at [166, 451] on p "New work area" at bounding box center [197, 448] width 175 height 21
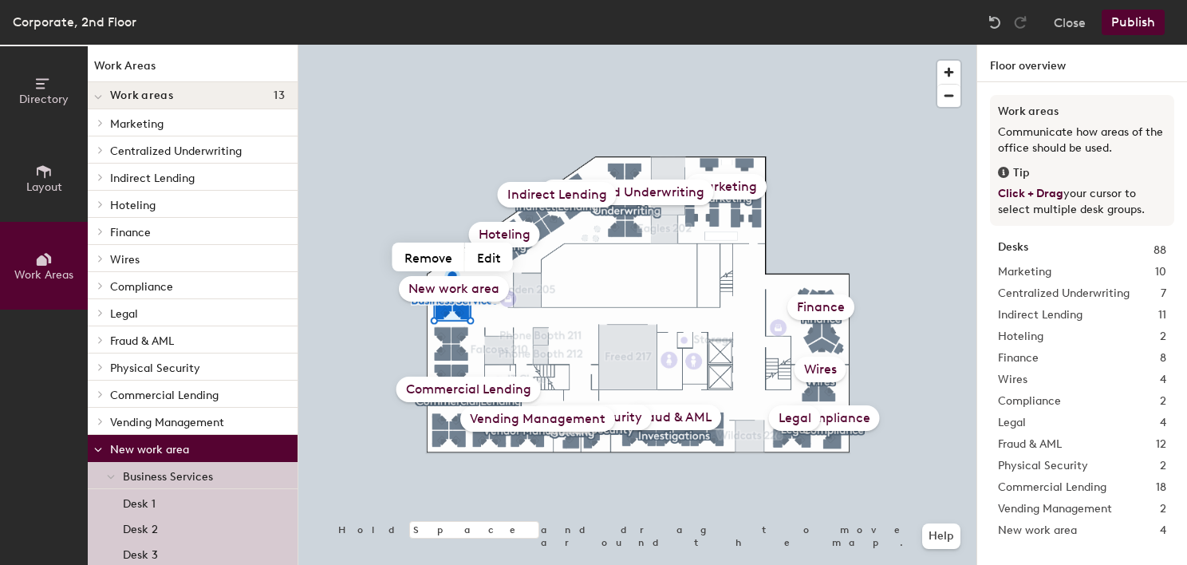
click at [459, 289] on div "New work area" at bounding box center [454, 289] width 110 height 26
click at [486, 255] on button "Edit" at bounding box center [489, 256] width 48 height 29
type input "Business Services"
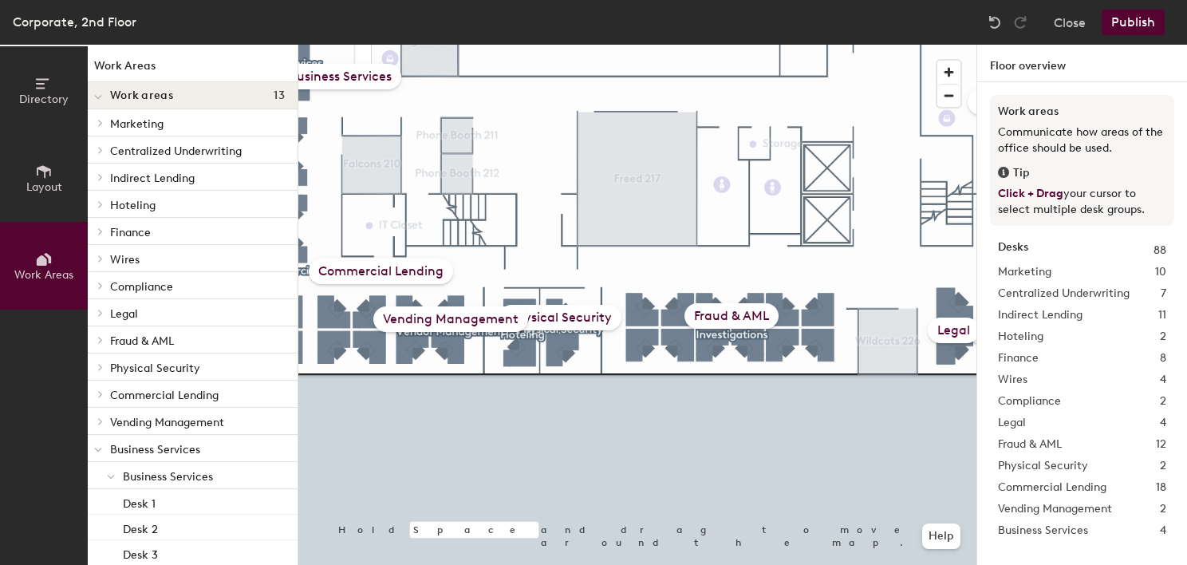
click at [103, 205] on icon at bounding box center [100, 204] width 6 height 8
drag, startPoint x: 120, startPoint y: 235, endPoint x: 160, endPoint y: 233, distance: 39.9
click at [122, 233] on div "Hoteling" at bounding box center [193, 231] width 210 height 27
click at [125, 230] on span "Hoteling" at bounding box center [145, 233] width 45 height 14
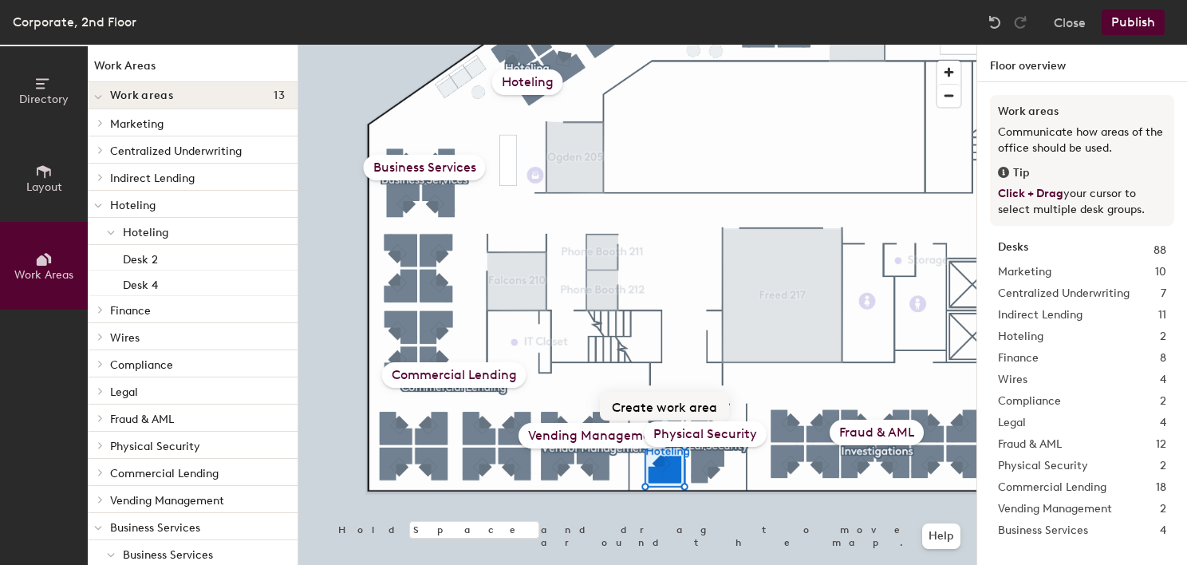
click at [672, 400] on button "Create work area" at bounding box center [664, 406] width 129 height 29
click at [652, 45] on div at bounding box center [637, 45] width 678 height 0
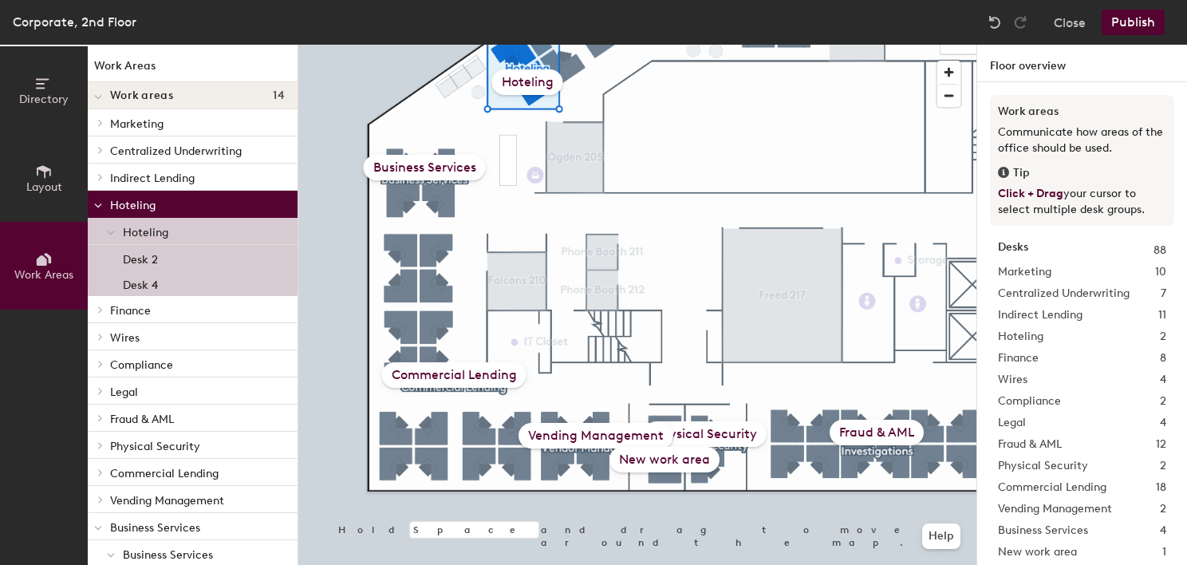
click at [664, 471] on div "New work area" at bounding box center [664, 460] width 110 height 26
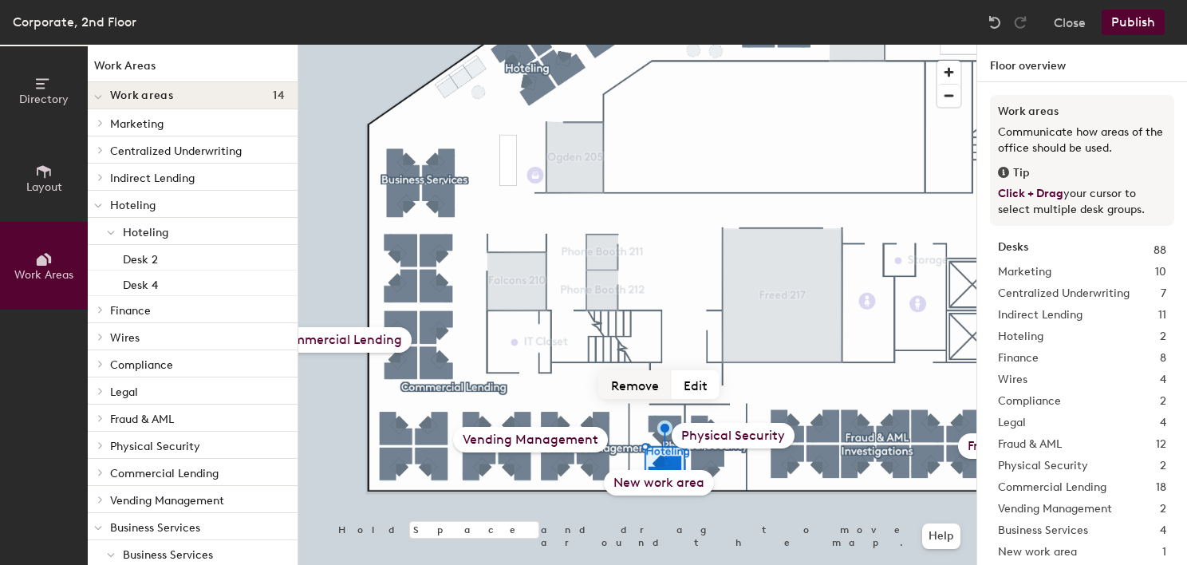
click at [650, 388] on button "Remove" at bounding box center [635, 384] width 73 height 29
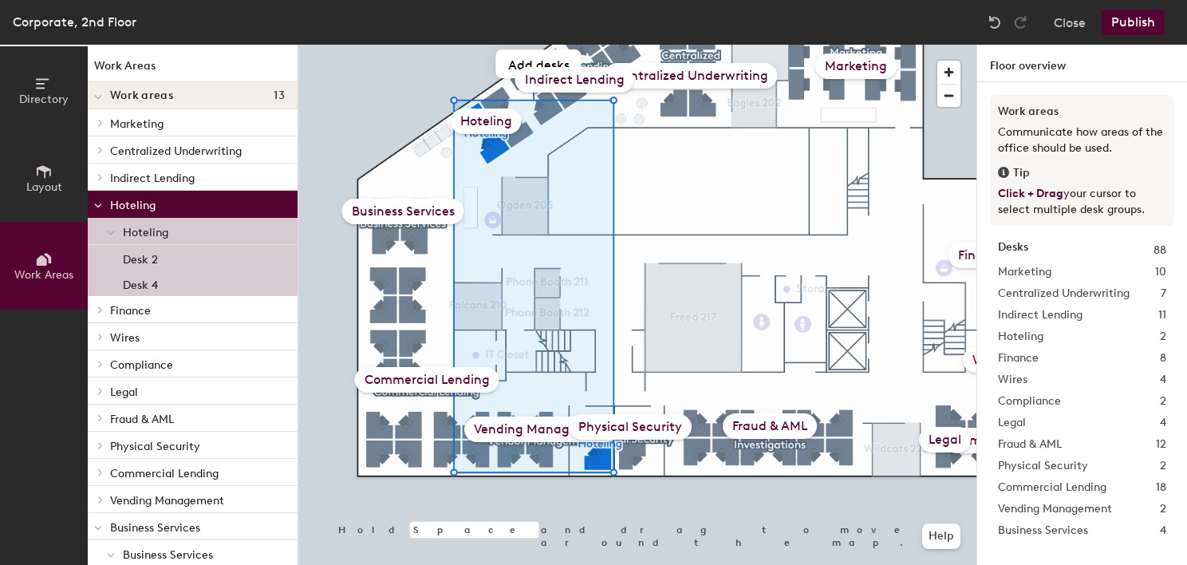
click at [550, 68] on div "Indirect Lending" at bounding box center [574, 80] width 119 height 26
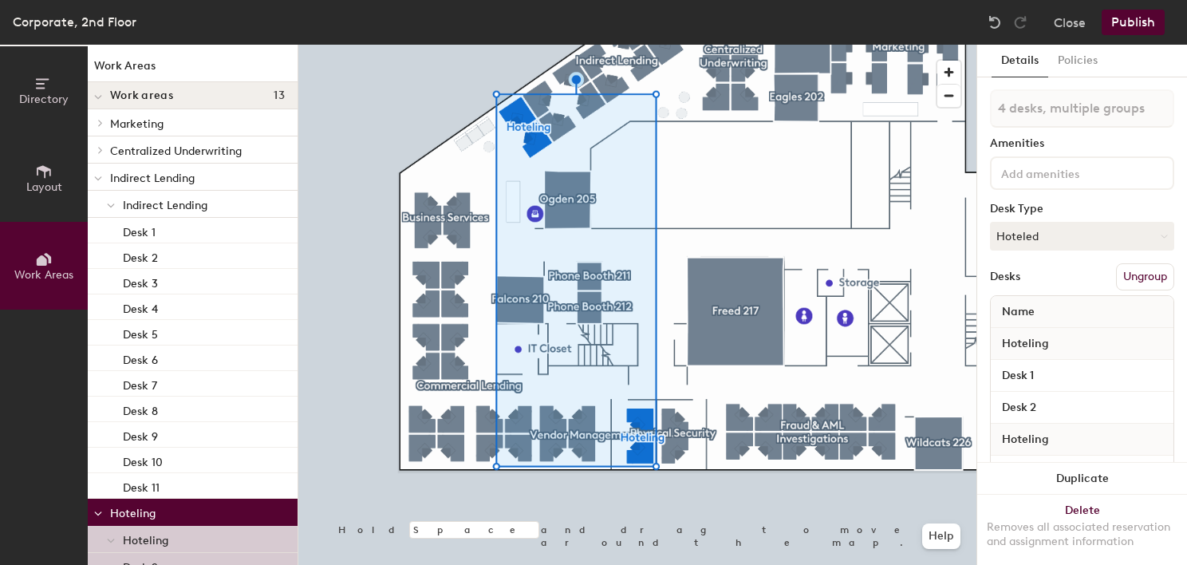
click at [1120, 276] on button "Ungroup" at bounding box center [1145, 276] width 58 height 27
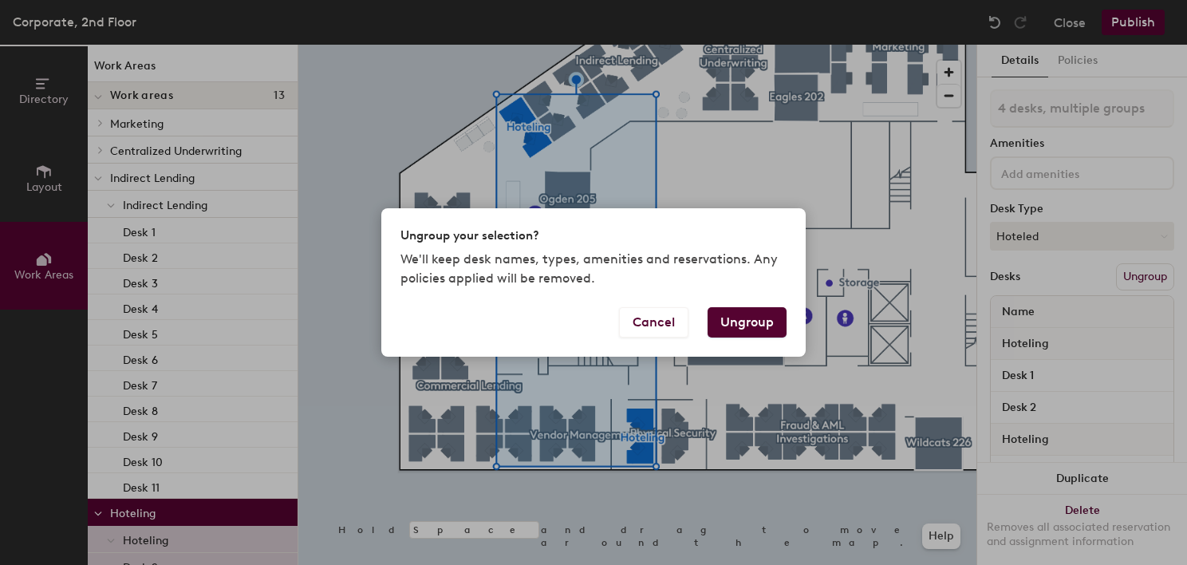
click at [753, 321] on button "Ungroup" at bounding box center [747, 322] width 79 height 30
type input "4 desks"
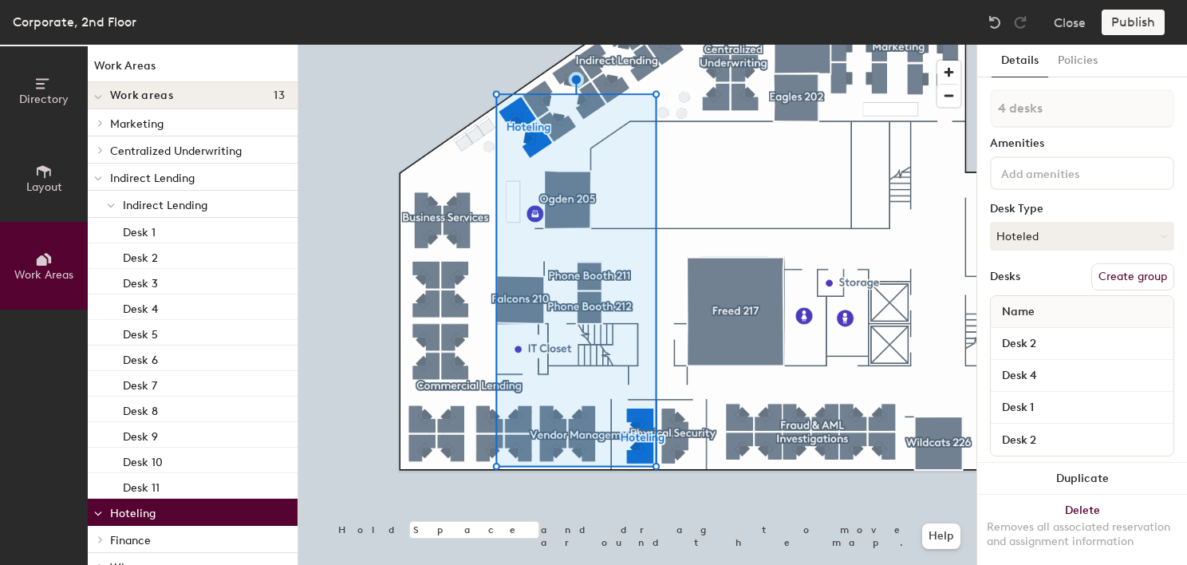
click at [1134, 274] on button "Create group" at bounding box center [1132, 276] width 83 height 27
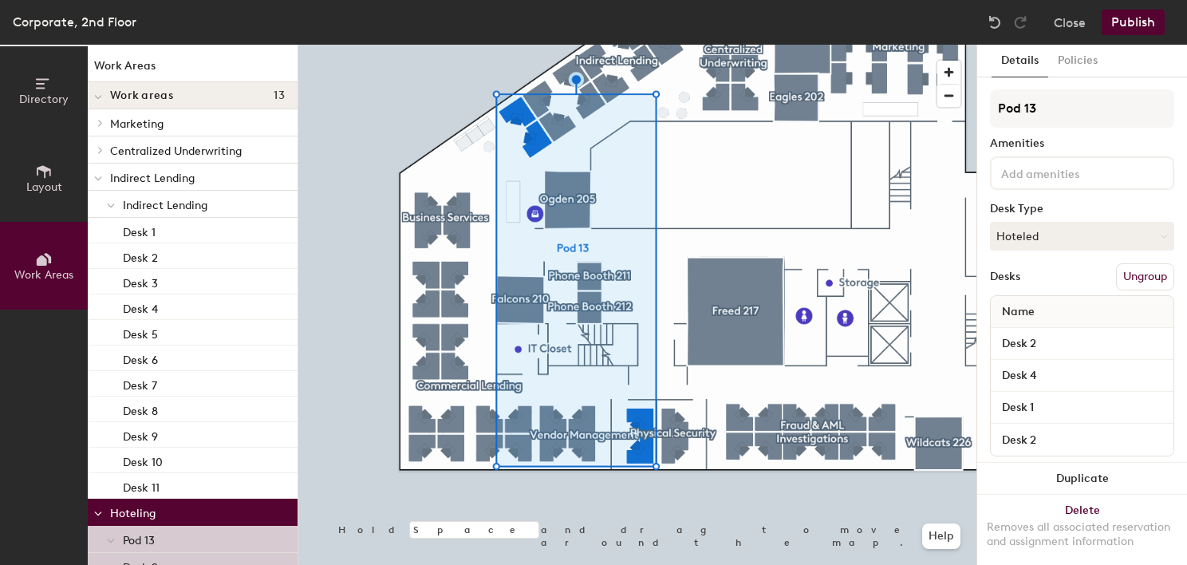
click at [952, 108] on div "Directory Layout Work Areas Work Areas Work areas 13 Marketing Marketing Desk 1…" at bounding box center [593, 305] width 1187 height 520
type input "Hoteling"
click at [1133, 29] on button "Publish" at bounding box center [1133, 23] width 63 height 26
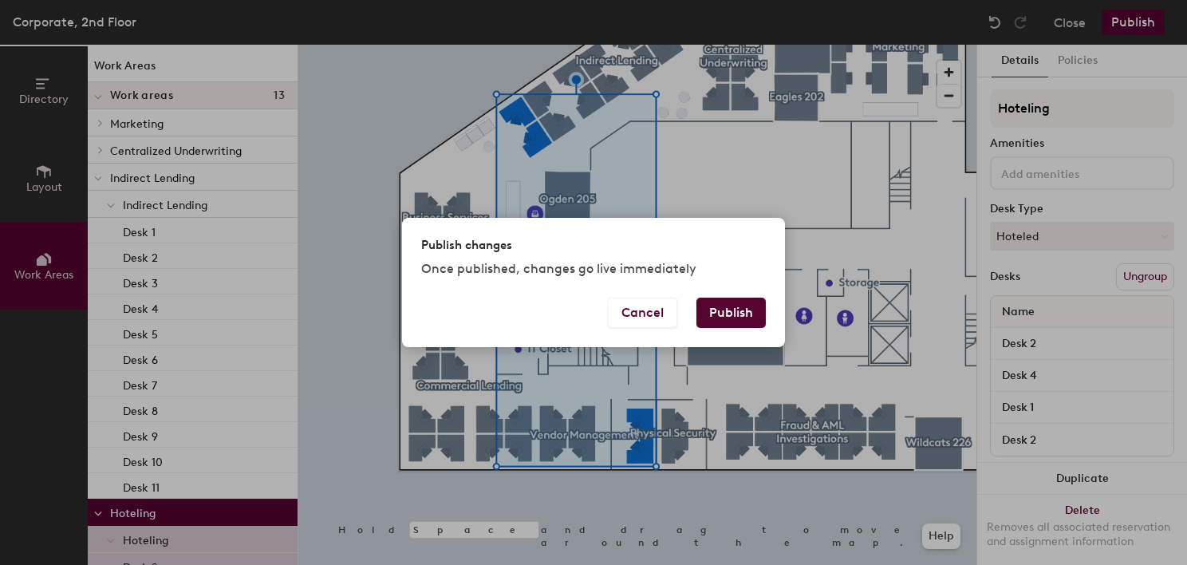
click at [734, 323] on button "Publish" at bounding box center [730, 313] width 69 height 30
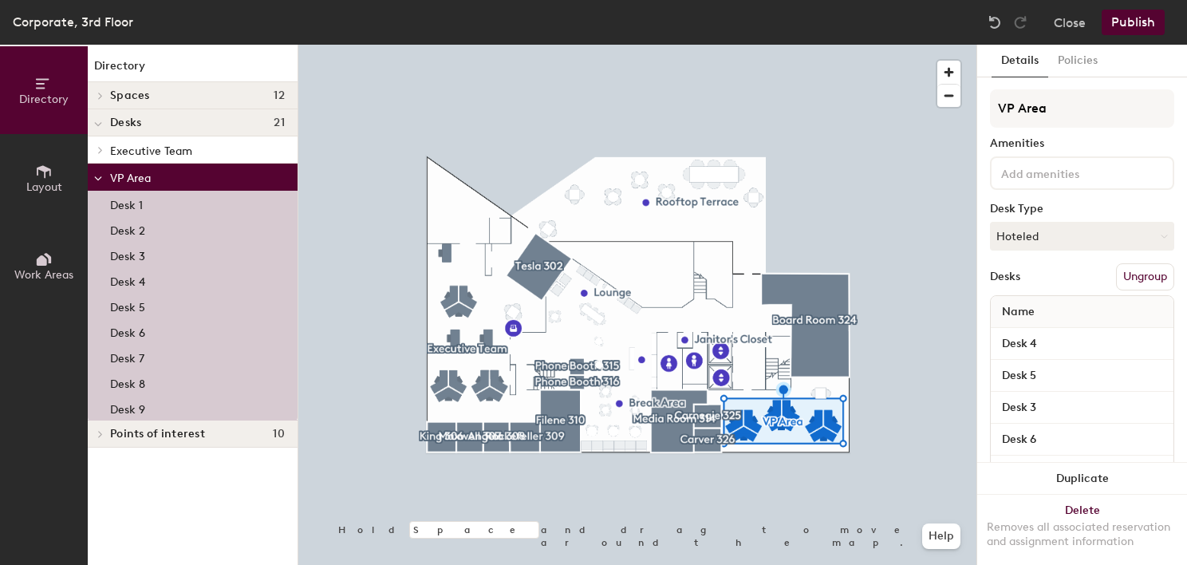
click at [101, 175] on span at bounding box center [98, 178] width 8 height 14
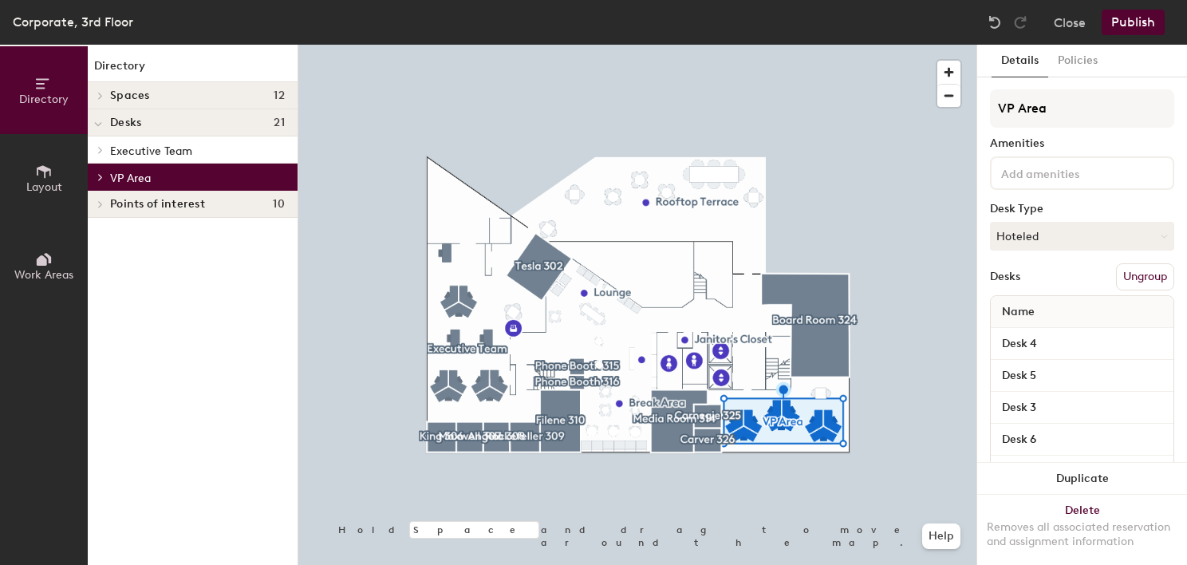
click at [99, 150] on div at bounding box center [98, 149] width 21 height 26
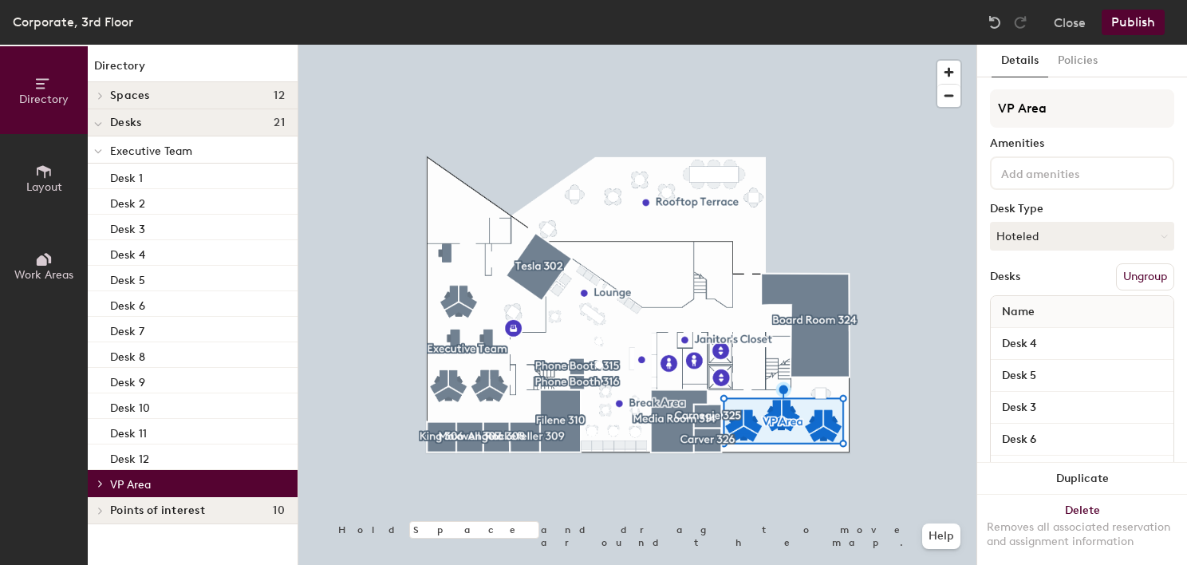
click at [101, 154] on icon at bounding box center [98, 151] width 8 height 6
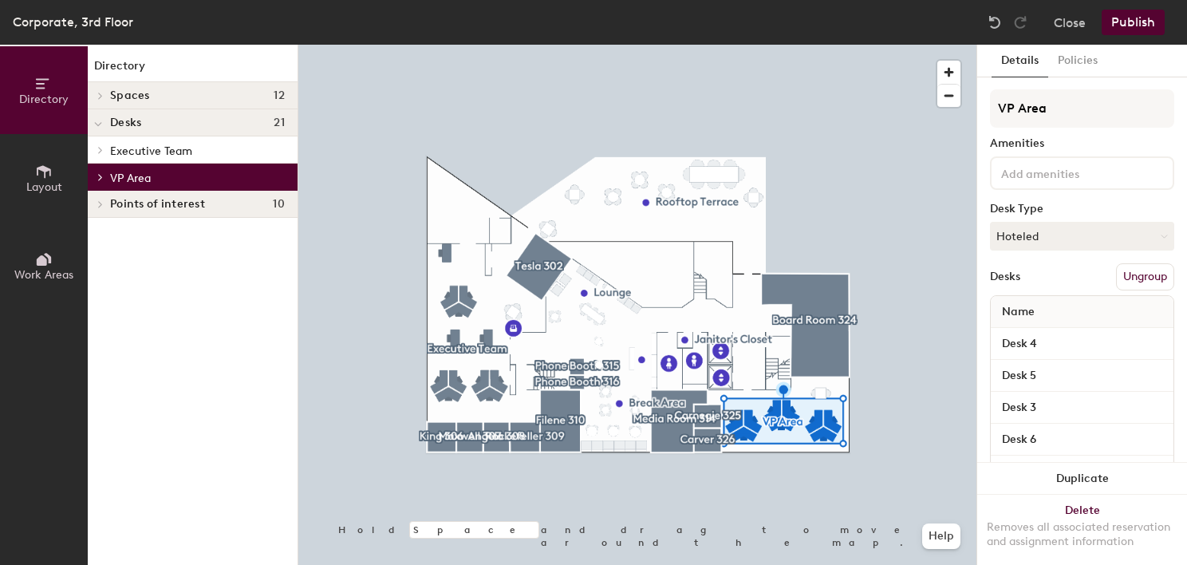
click at [99, 203] on icon at bounding box center [100, 204] width 6 height 8
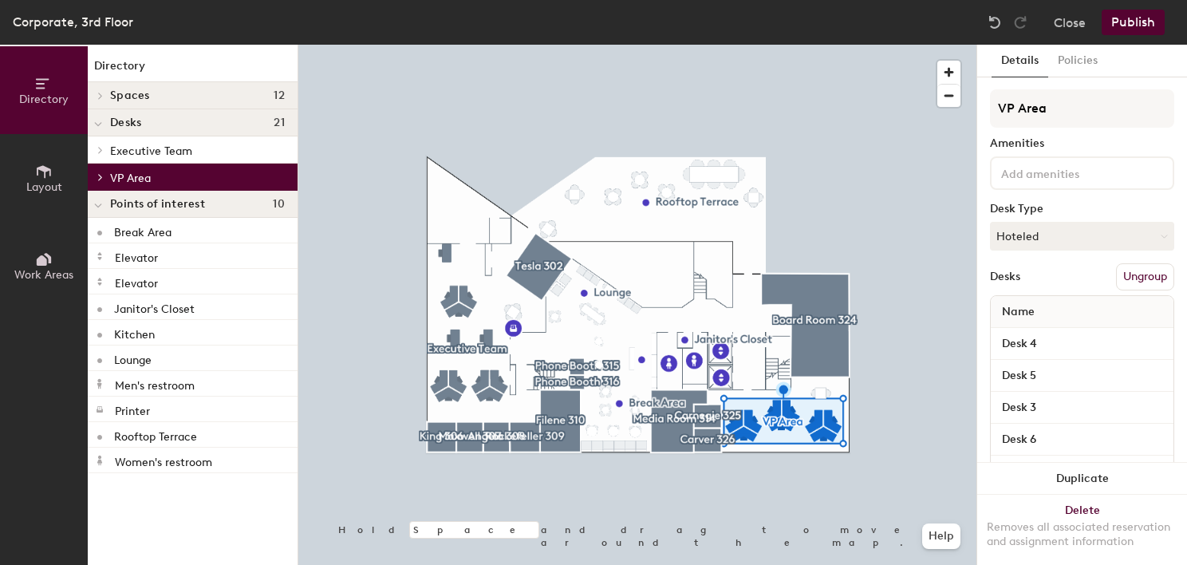
click at [99, 203] on icon at bounding box center [98, 206] width 8 height 6
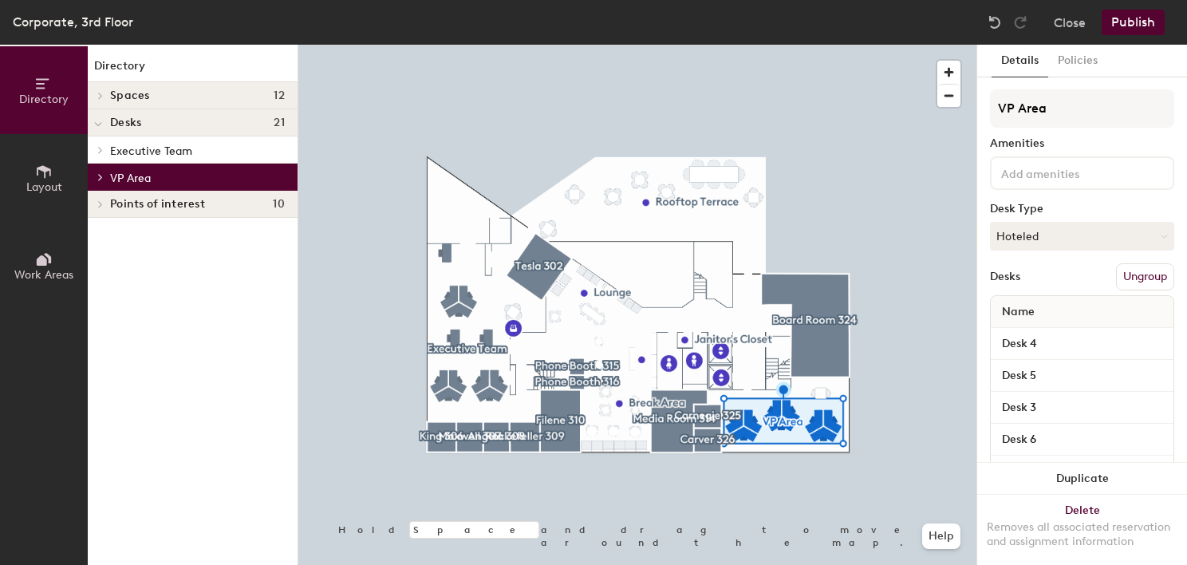
click at [101, 173] on icon at bounding box center [100, 177] width 6 height 8
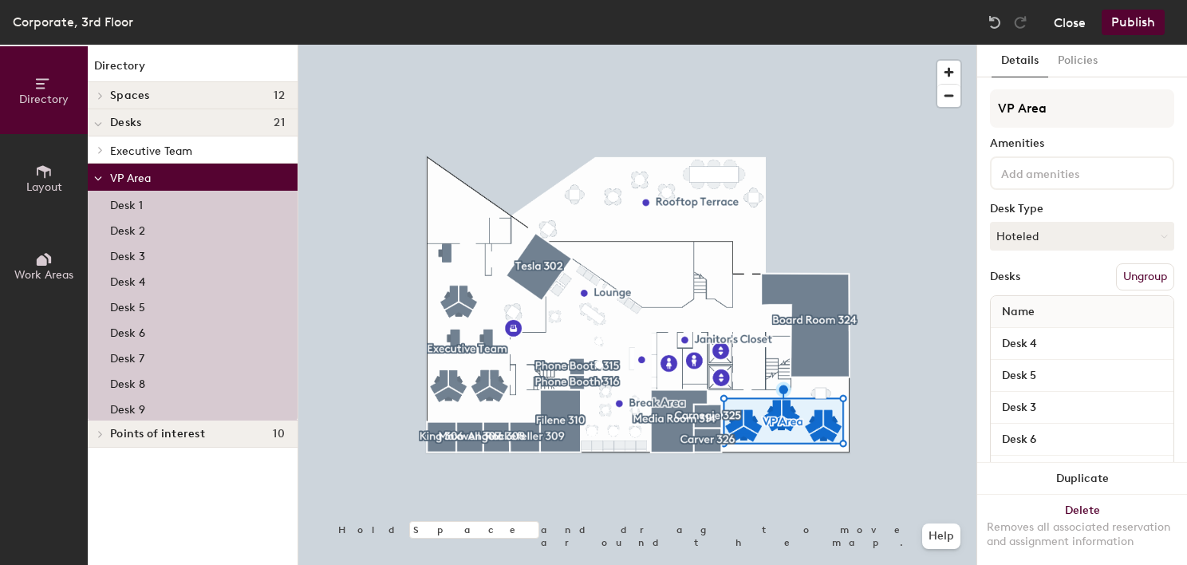
click at [1074, 13] on button "Close" at bounding box center [1070, 23] width 32 height 26
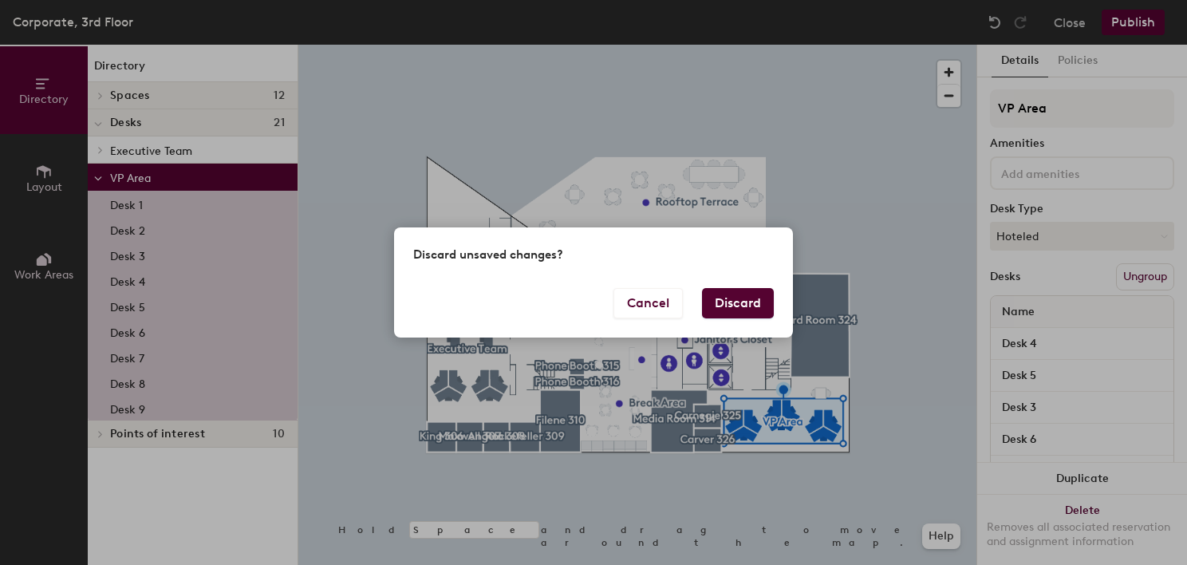
click at [715, 309] on button "Discard" at bounding box center [738, 303] width 72 height 30
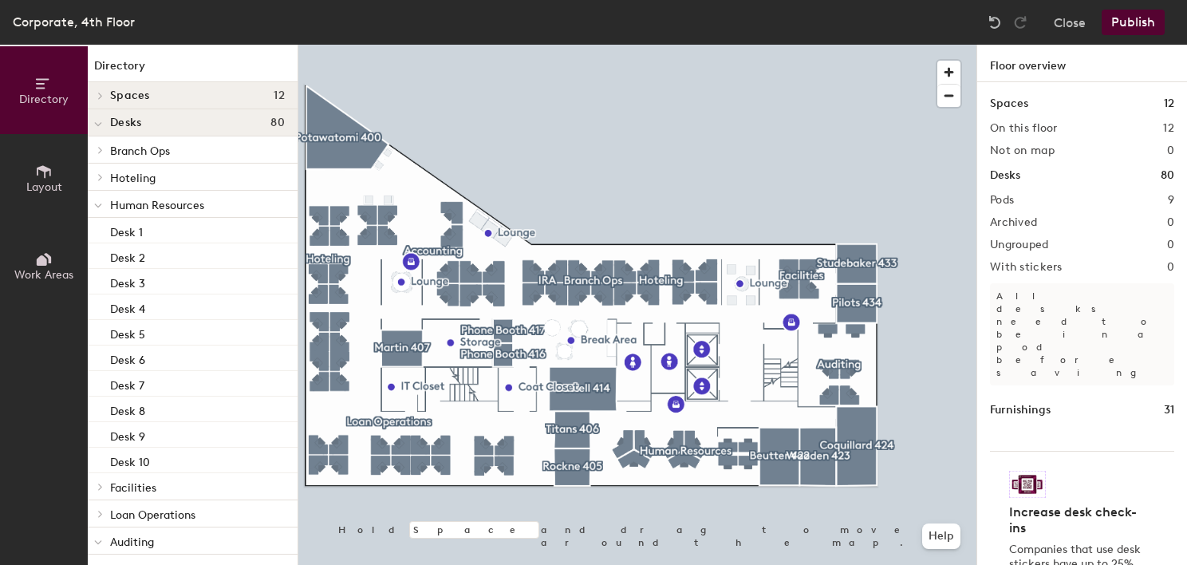
click at [93, 203] on div at bounding box center [98, 204] width 21 height 26
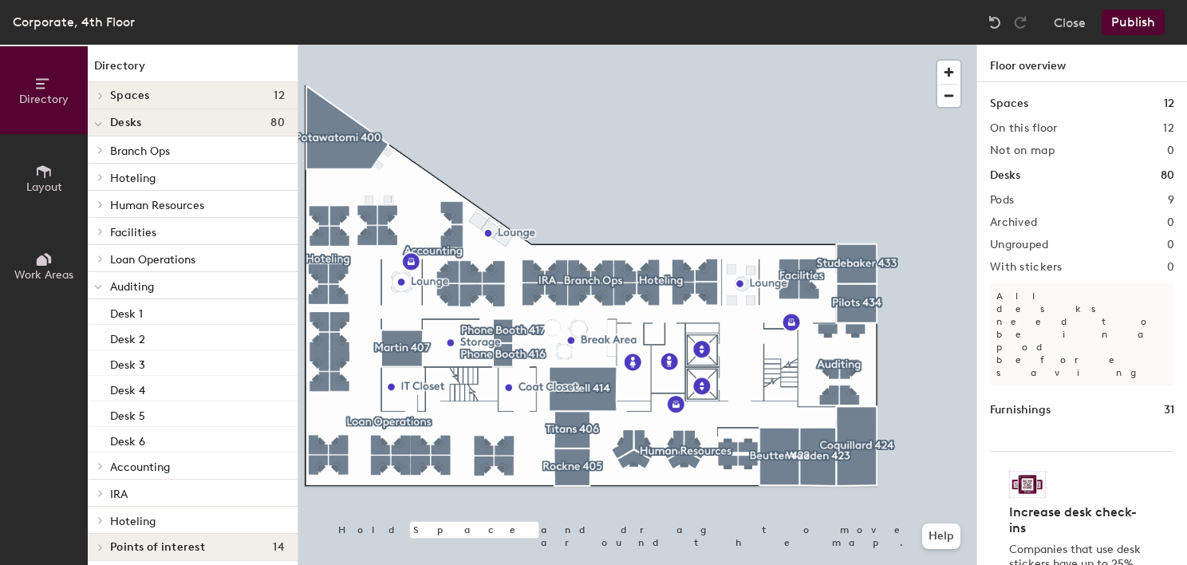
click at [101, 280] on span at bounding box center [98, 287] width 8 height 14
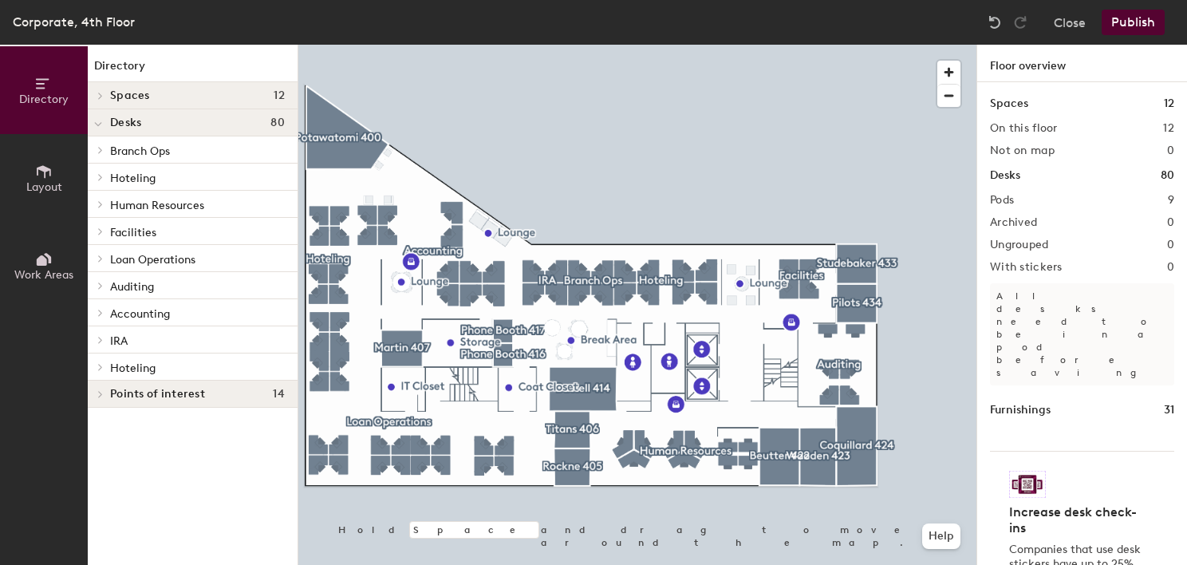
click at [101, 282] on icon at bounding box center [100, 286] width 6 height 8
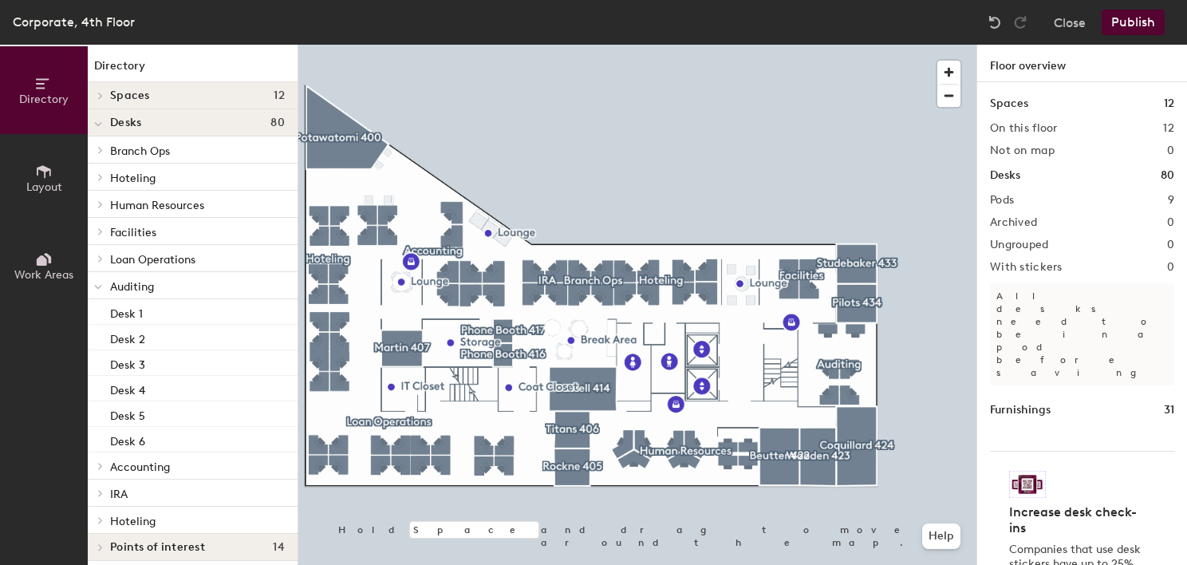
click at [102, 281] on span at bounding box center [98, 287] width 8 height 14
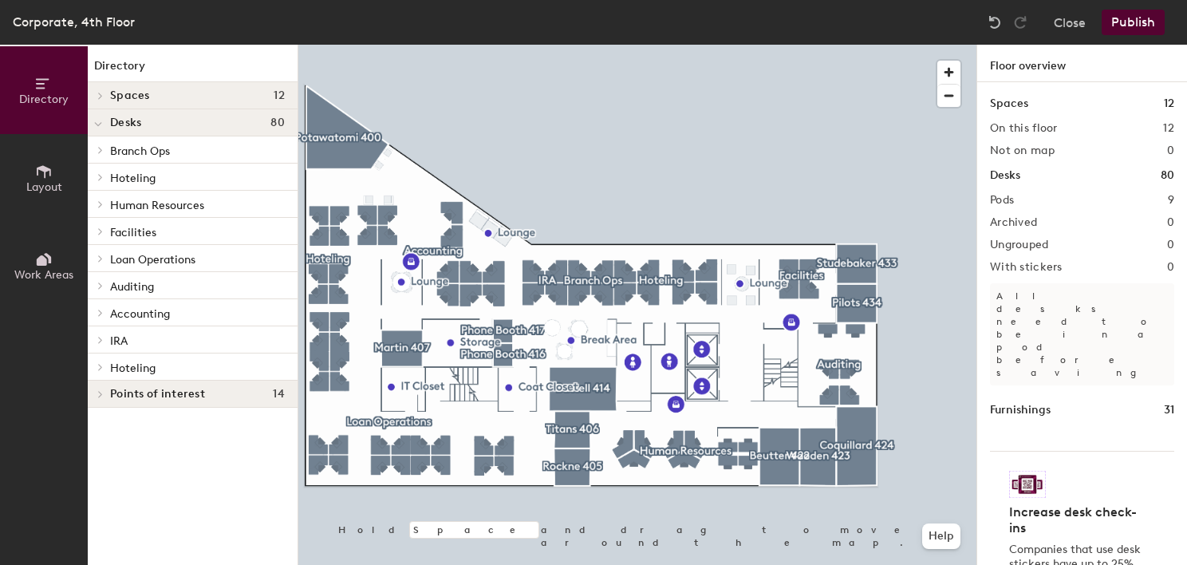
click at [96, 367] on span at bounding box center [100, 367] width 14 height 8
click at [96, 365] on span at bounding box center [98, 368] width 8 height 14
click at [101, 341] on icon at bounding box center [100, 340] width 3 height 6
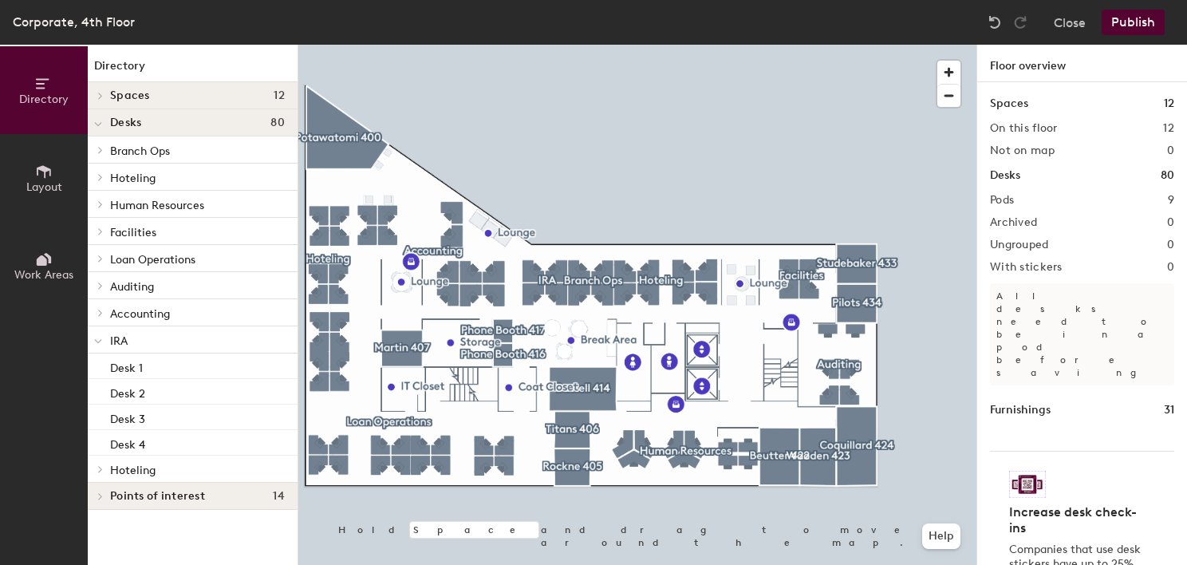
click at [101, 338] on icon at bounding box center [98, 341] width 8 height 6
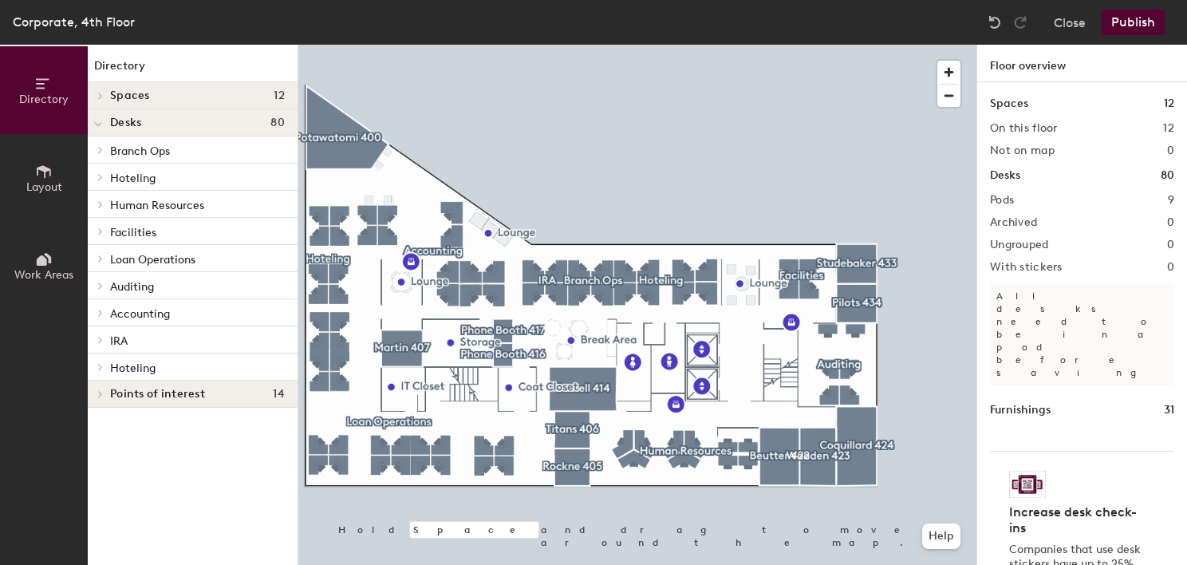
click at [101, 338] on icon at bounding box center [100, 340] width 6 height 8
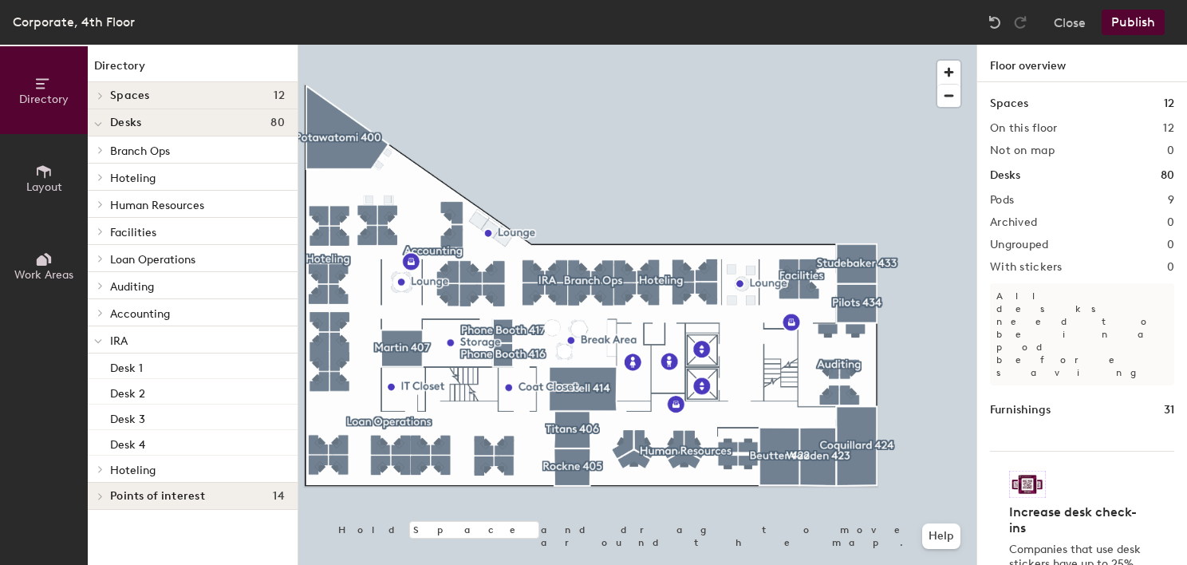
click at [101, 338] on span at bounding box center [98, 341] width 8 height 14
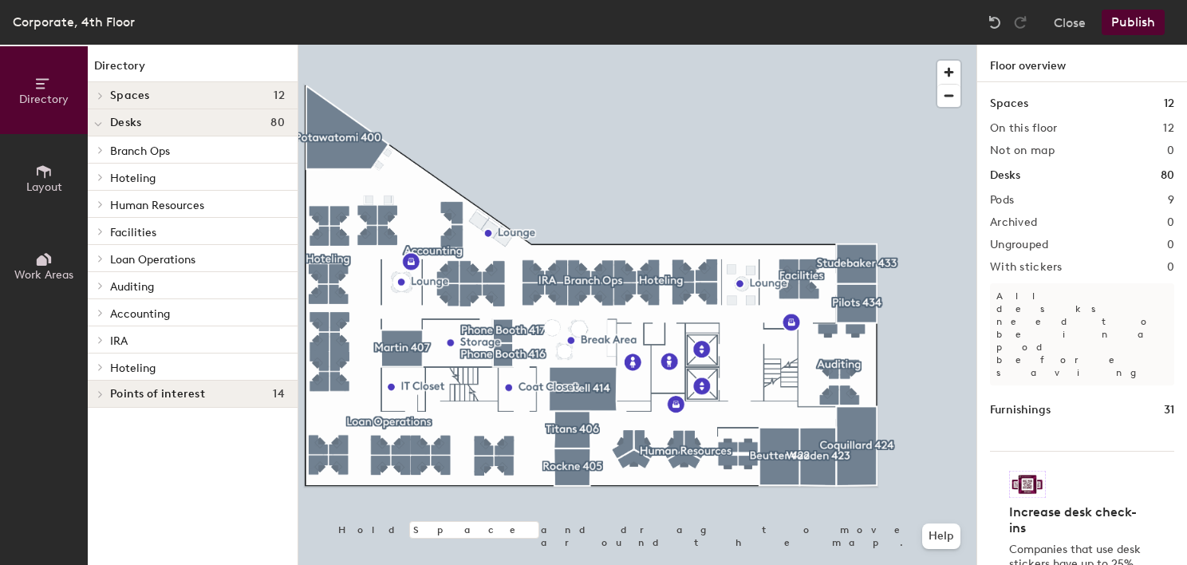
click at [100, 175] on icon at bounding box center [100, 177] width 6 height 8
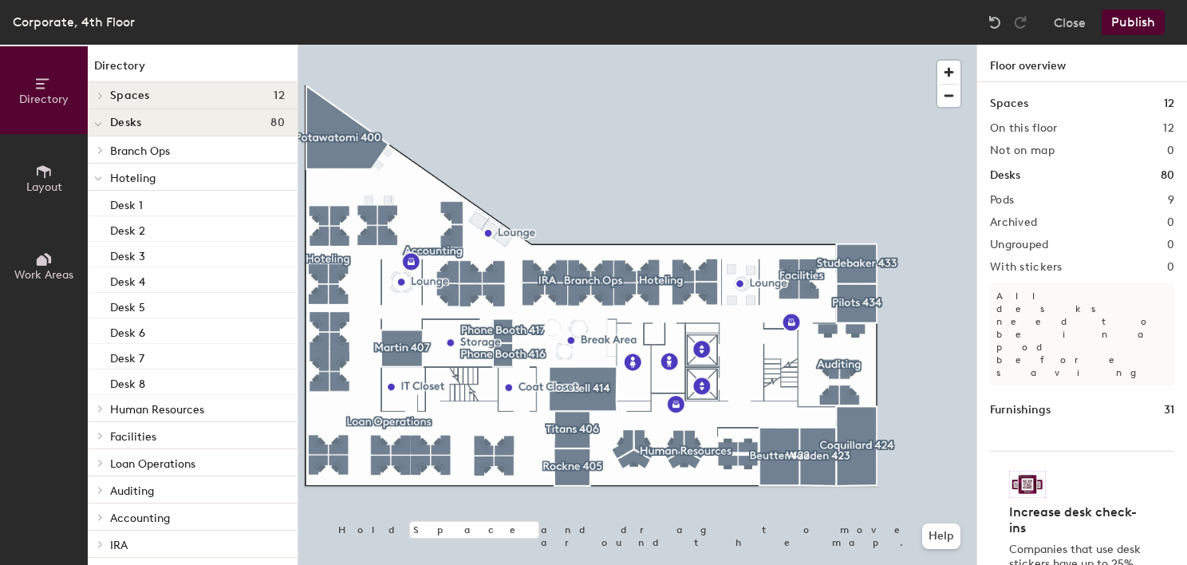
click at [100, 175] on span at bounding box center [98, 178] width 8 height 14
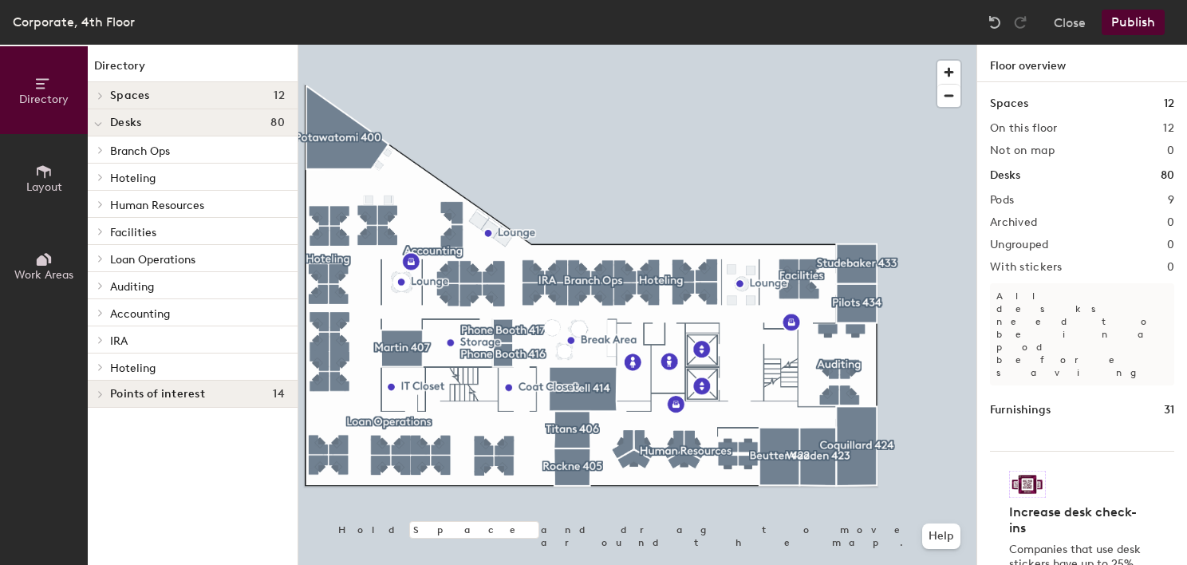
click at [100, 150] on icon at bounding box center [100, 150] width 6 height 8
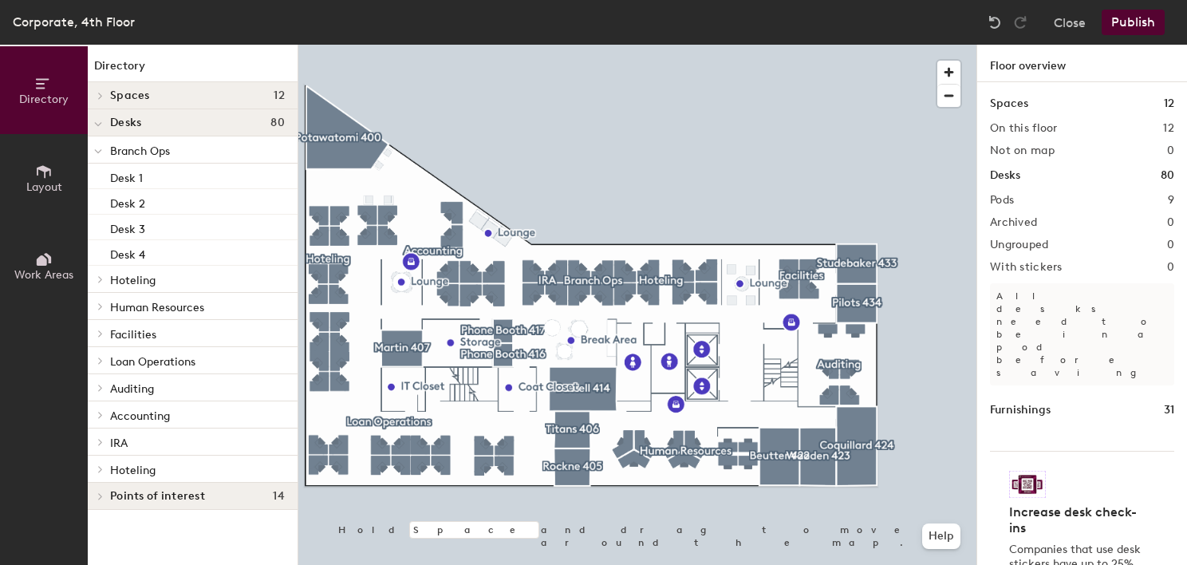
click at [100, 150] on icon at bounding box center [98, 151] width 8 height 6
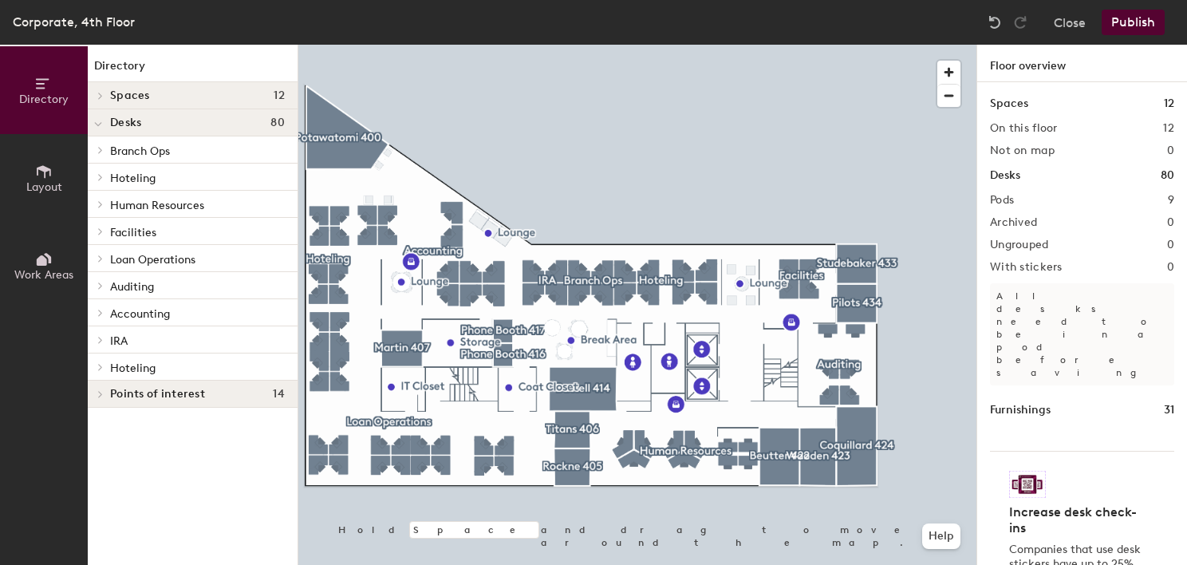
click at [102, 124] on div at bounding box center [98, 122] width 21 height 26
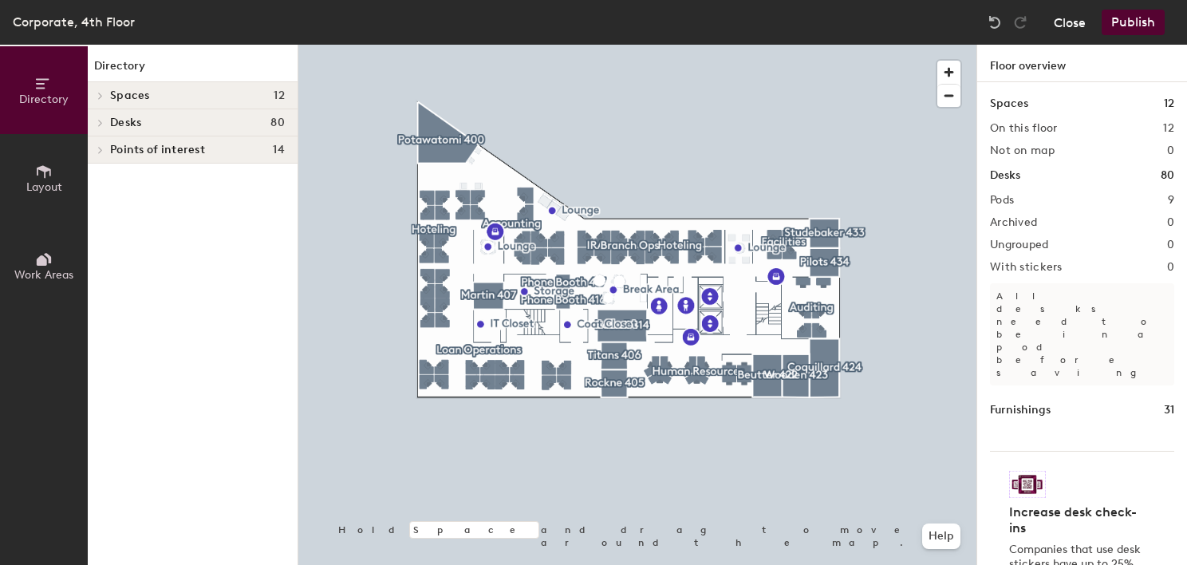
click at [1066, 18] on button "Close" at bounding box center [1070, 23] width 32 height 26
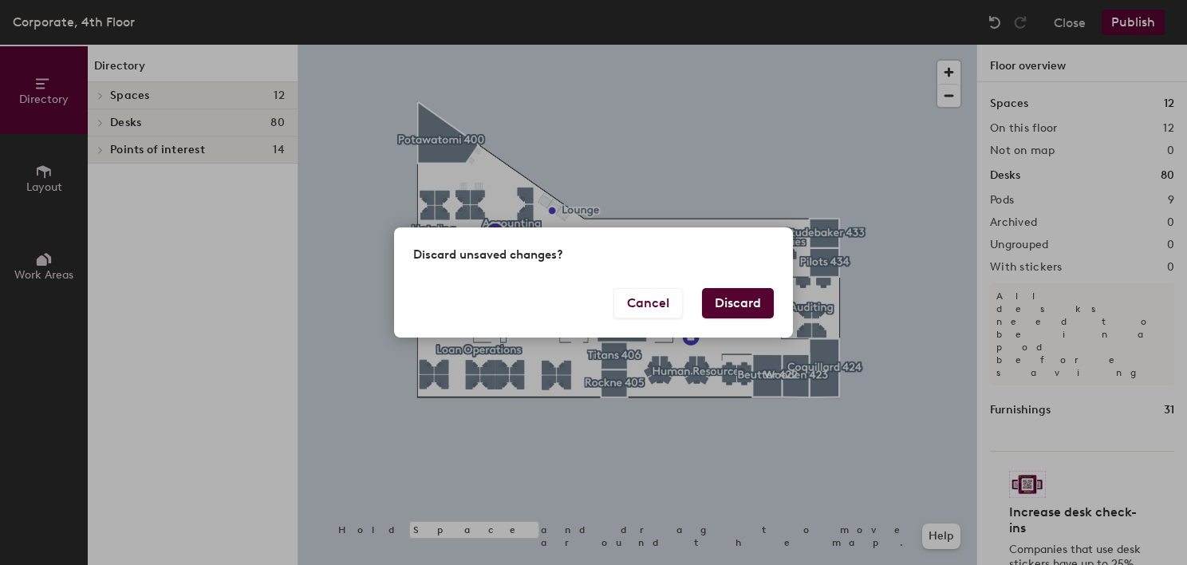
click at [768, 295] on button "Discard" at bounding box center [738, 303] width 72 height 30
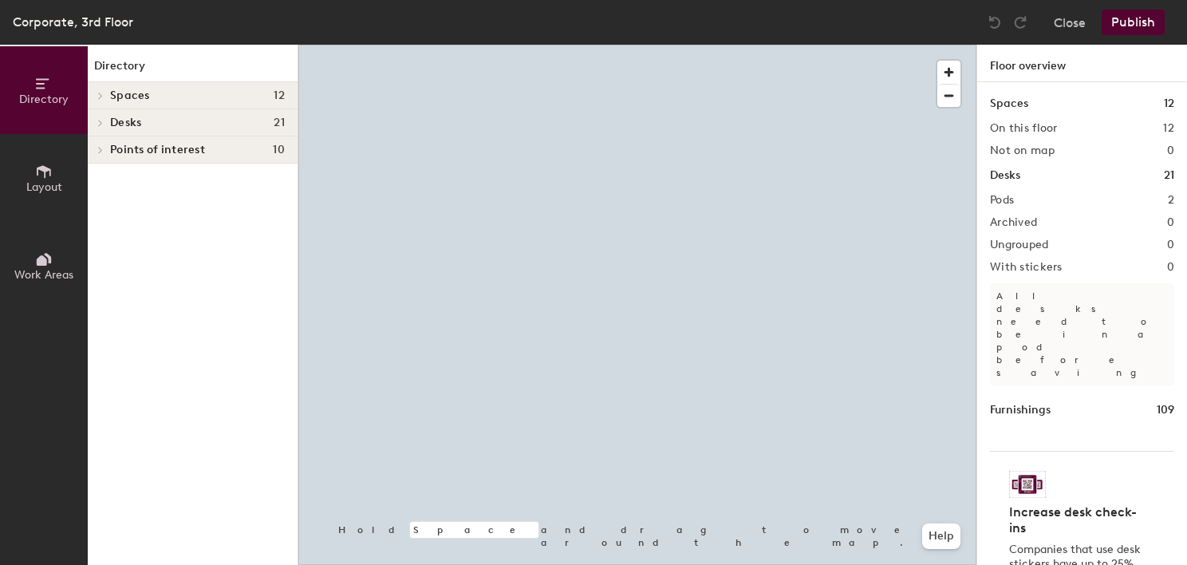
click at [136, 156] on div "Points of interest 10" at bounding box center [193, 149] width 210 height 27
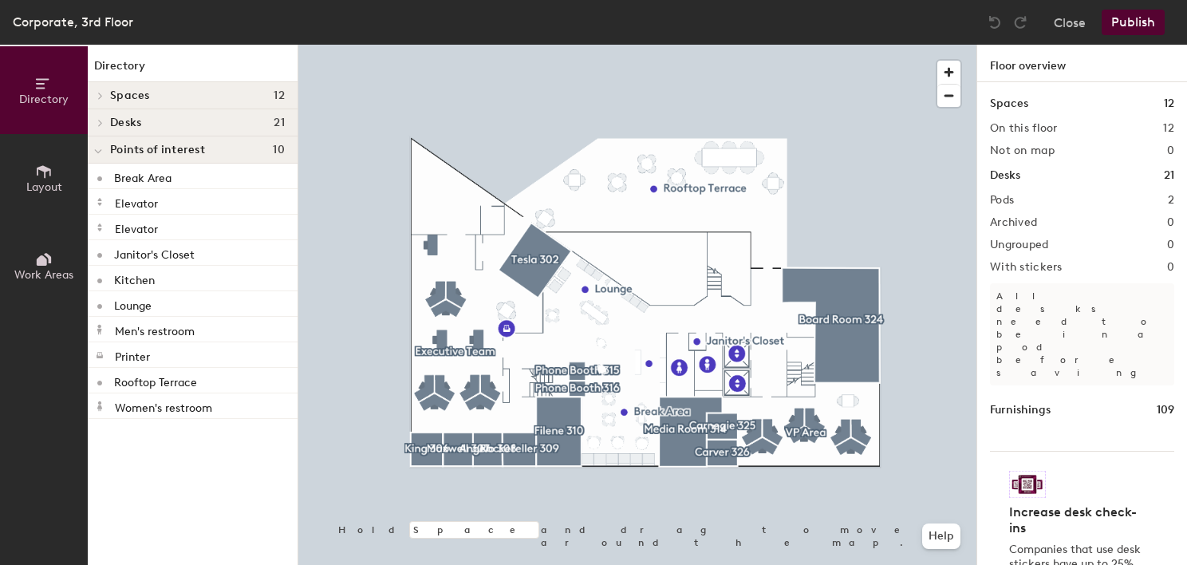
click at [96, 150] on icon at bounding box center [98, 151] width 8 height 6
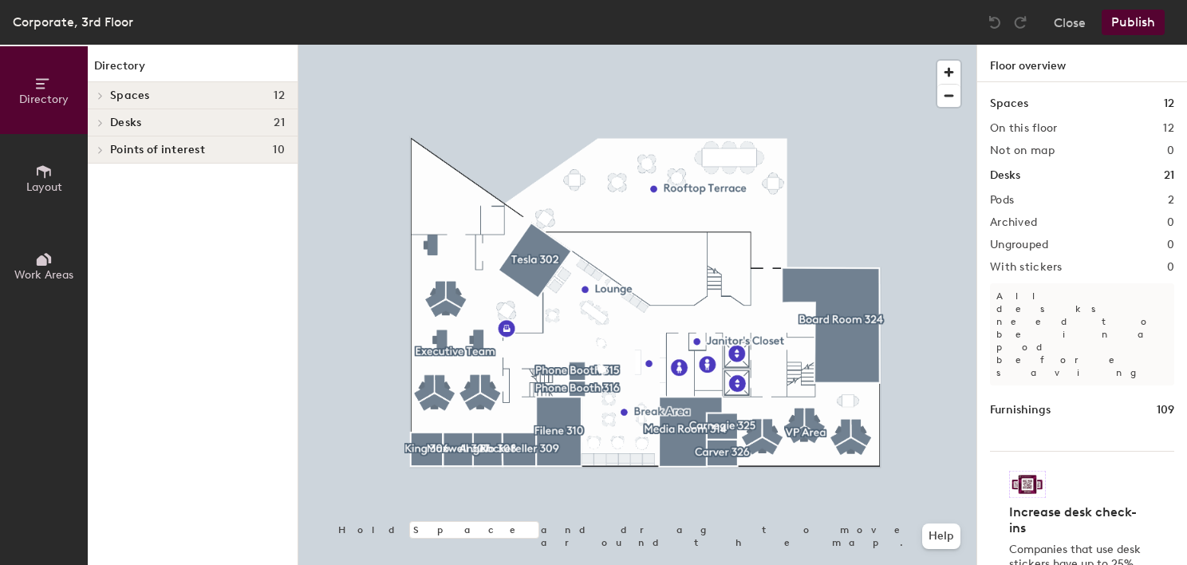
click at [94, 124] on span at bounding box center [100, 123] width 14 height 8
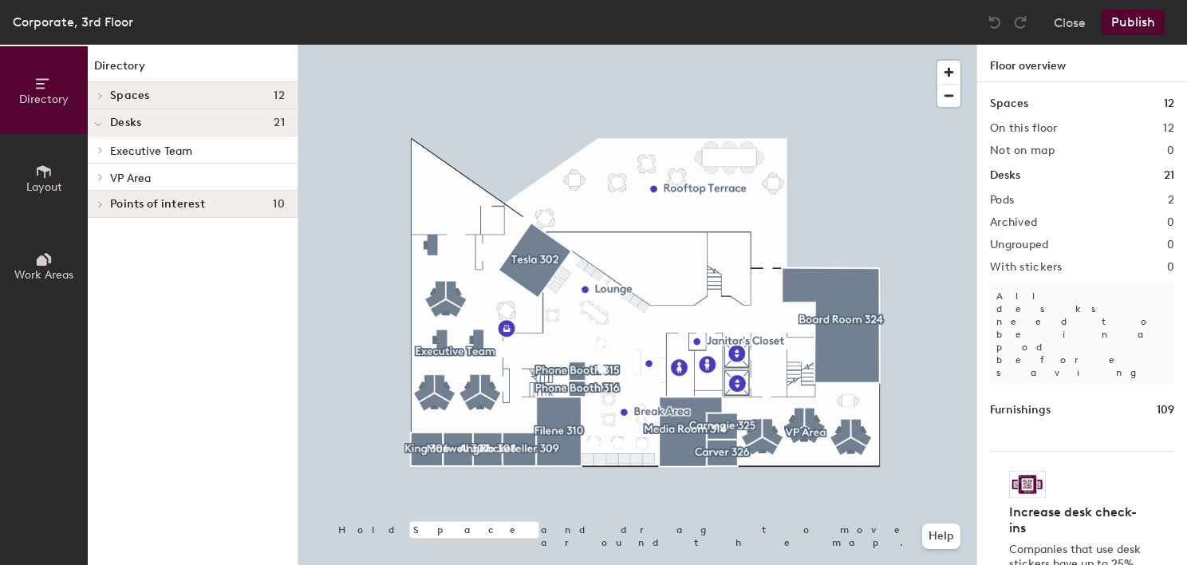
click at [105, 149] on span at bounding box center [100, 150] width 14 height 8
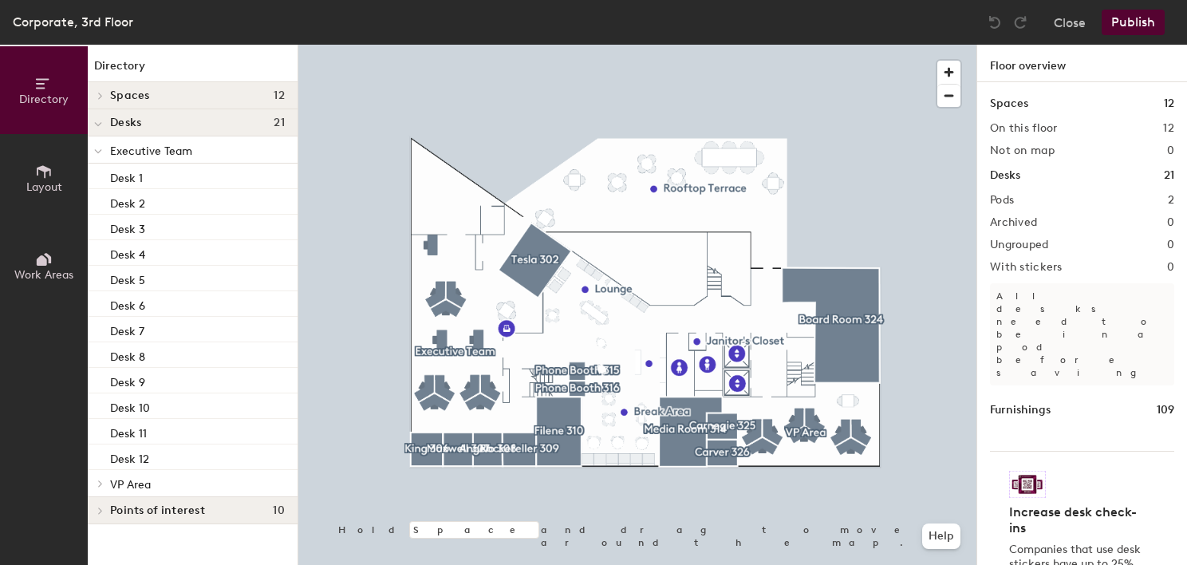
click at [105, 149] on div at bounding box center [98, 149] width 21 height 26
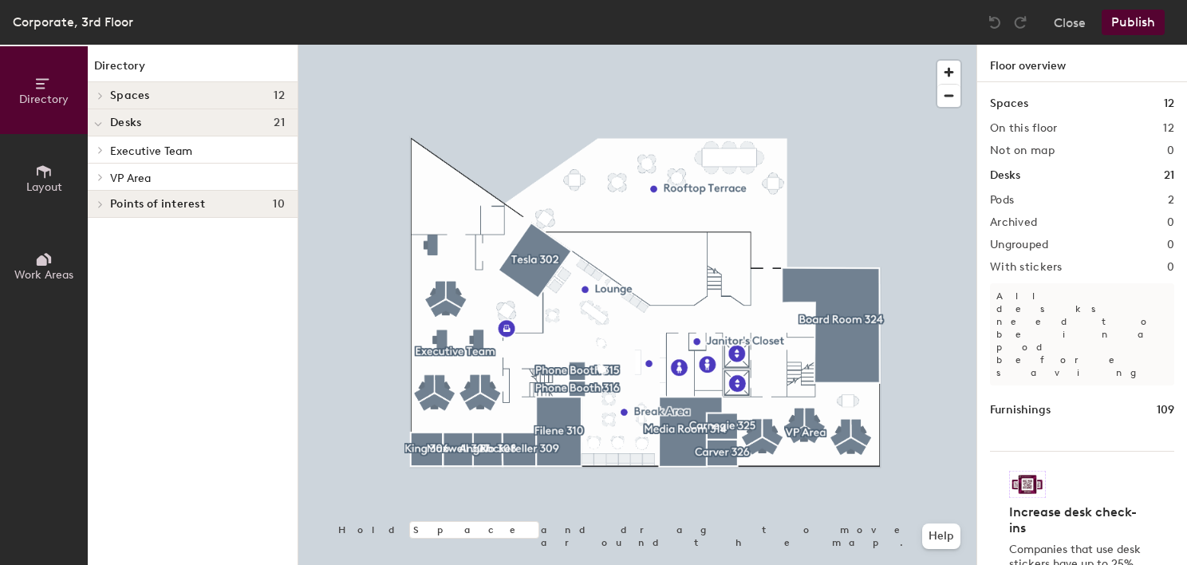
click at [100, 175] on icon at bounding box center [100, 177] width 6 height 8
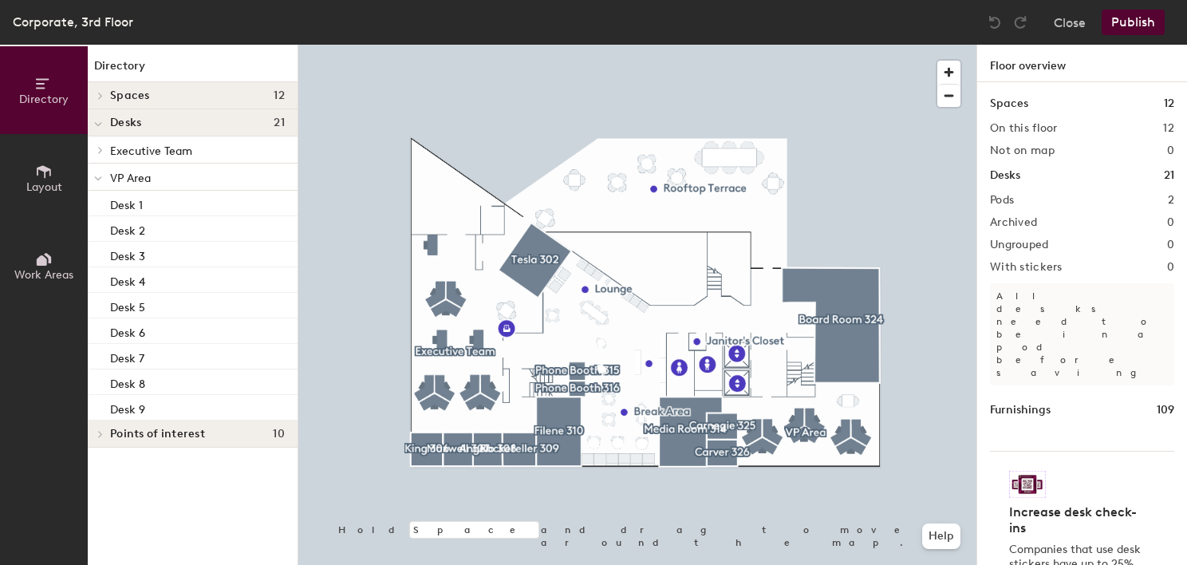
click at [144, 178] on span "VP Area" at bounding box center [130, 178] width 41 height 14
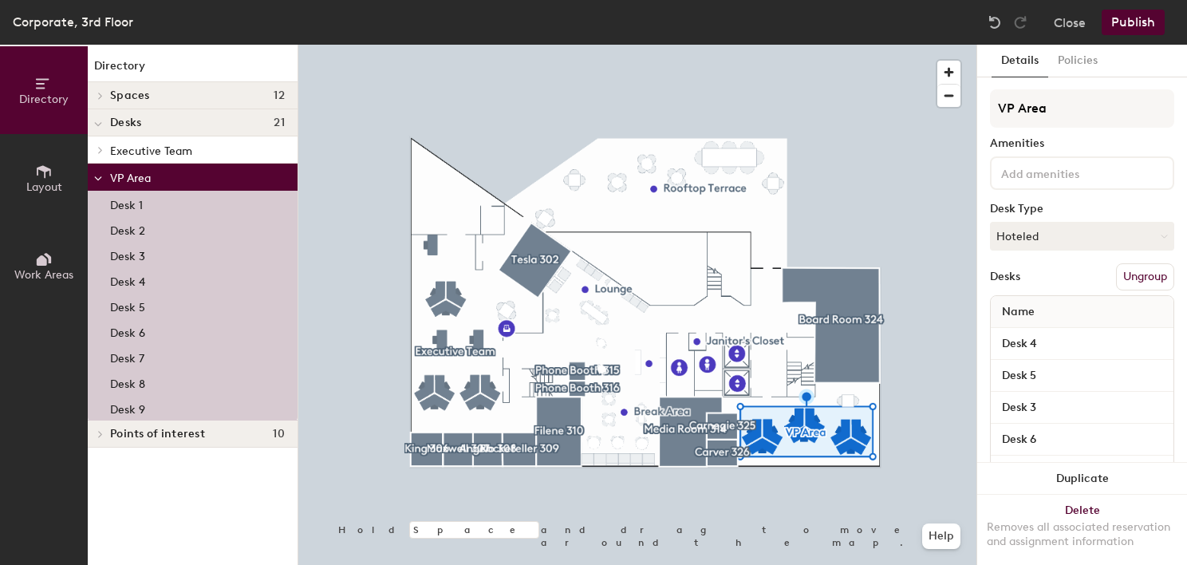
click at [102, 121] on span at bounding box center [98, 124] width 8 height 14
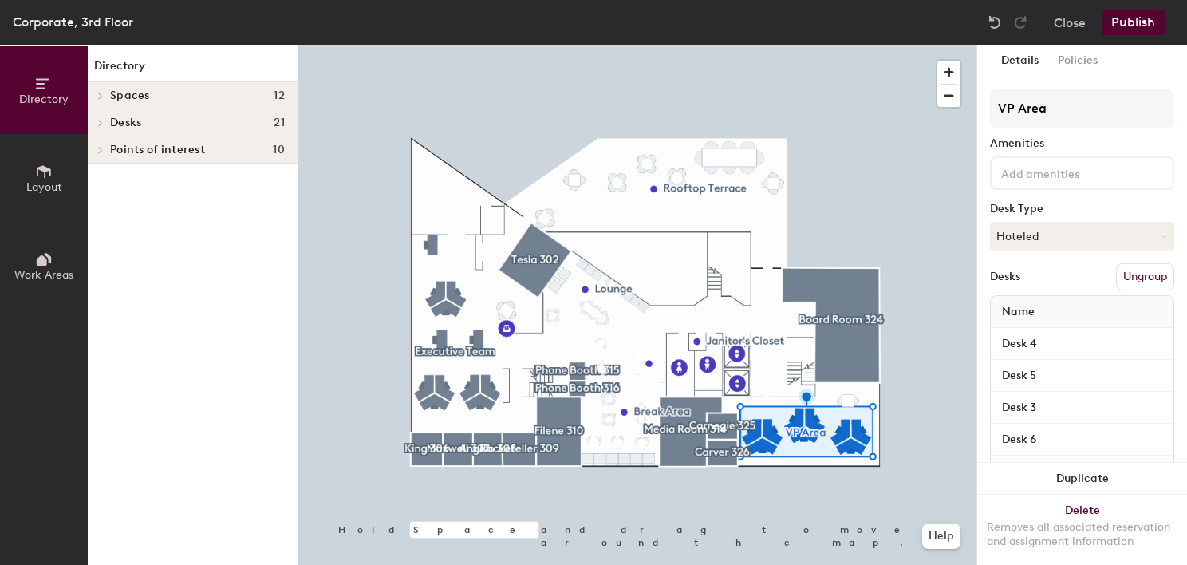
click at [105, 94] on span at bounding box center [100, 96] width 14 height 8
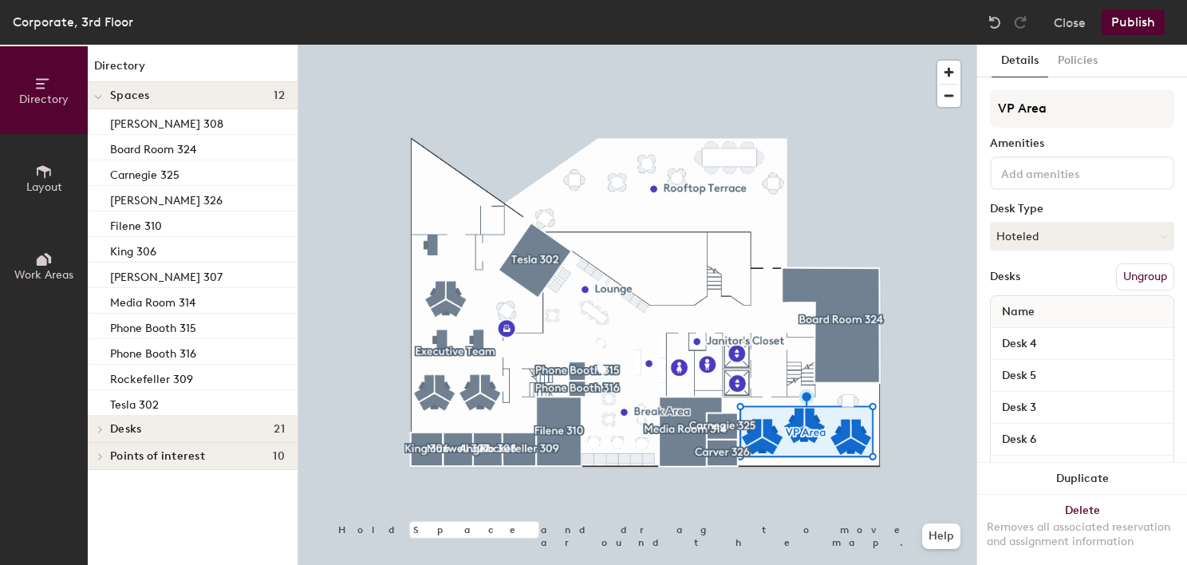
click at [105, 94] on div at bounding box center [98, 95] width 21 height 26
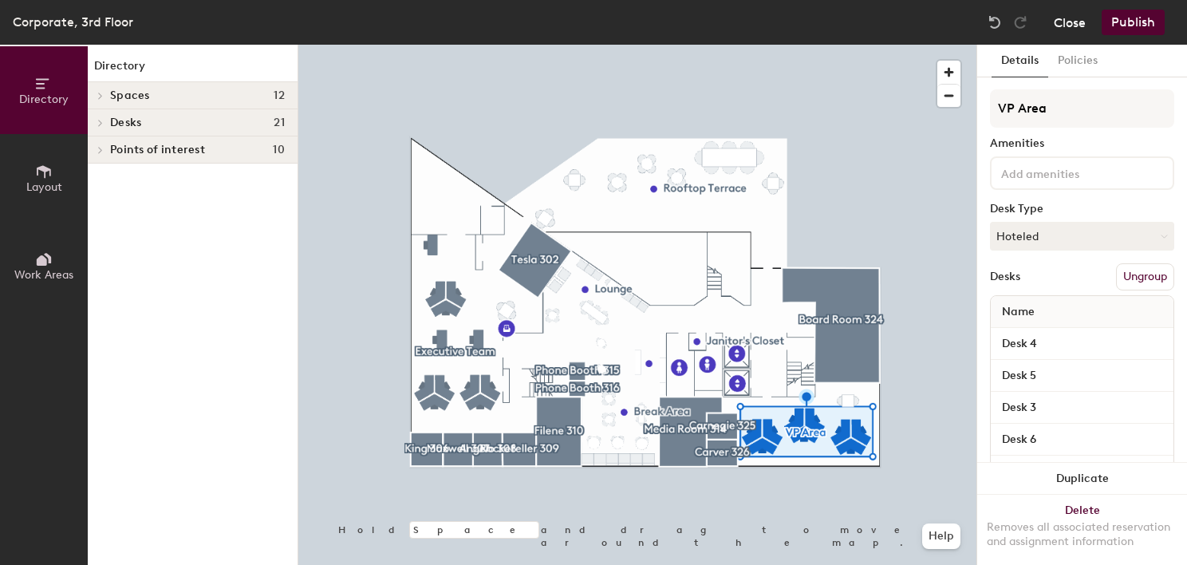
click at [1077, 31] on button "Close" at bounding box center [1070, 23] width 32 height 26
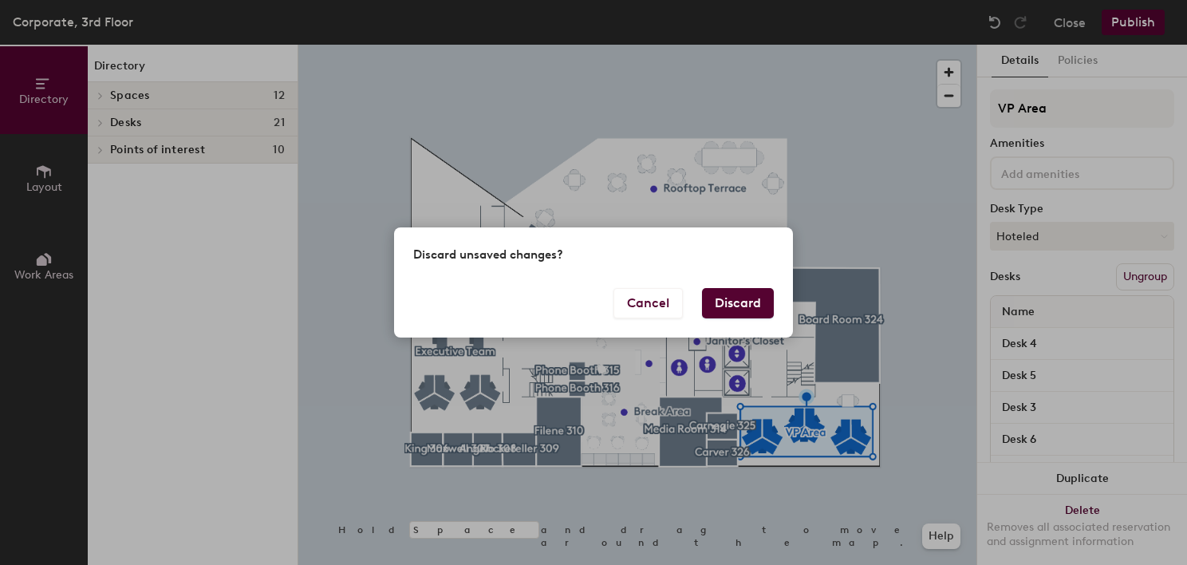
click at [759, 285] on div "Discard unsaved changes?" at bounding box center [593, 257] width 399 height 60
click at [759, 289] on button "Discard" at bounding box center [738, 303] width 72 height 30
